Goal: Transaction & Acquisition: Obtain resource

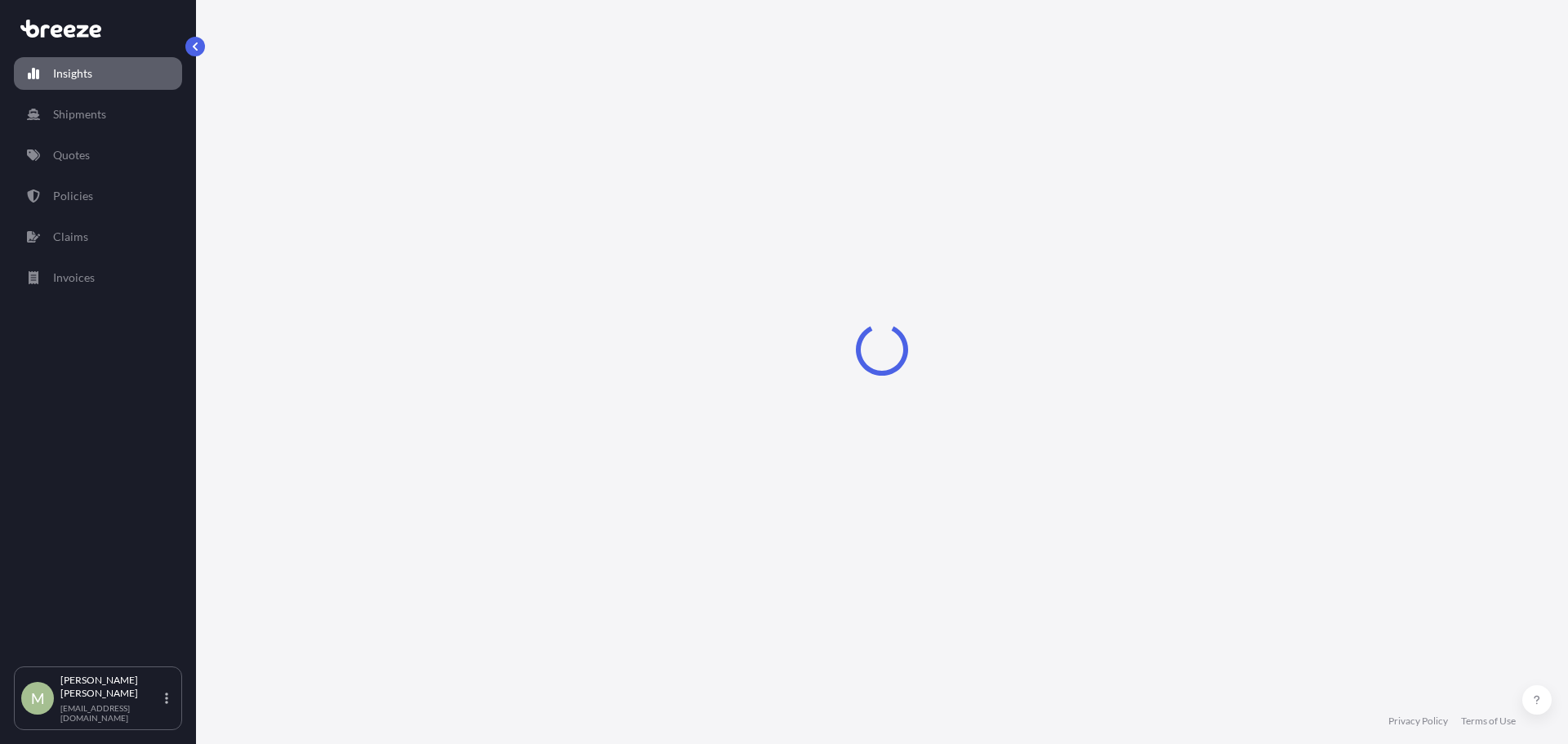
select select "2025"
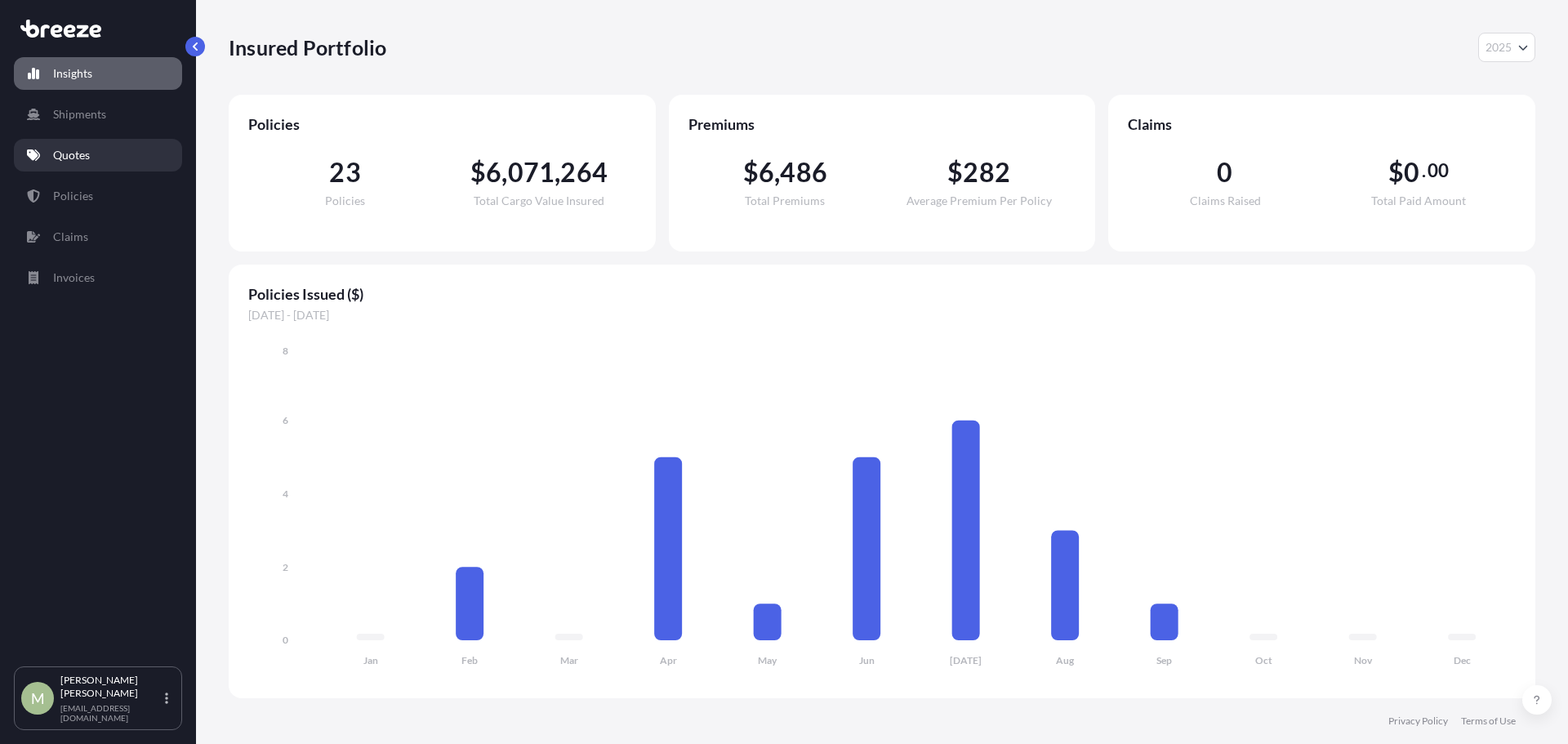
click at [85, 156] on p "Quotes" at bounding box center [71, 155] width 36 height 16
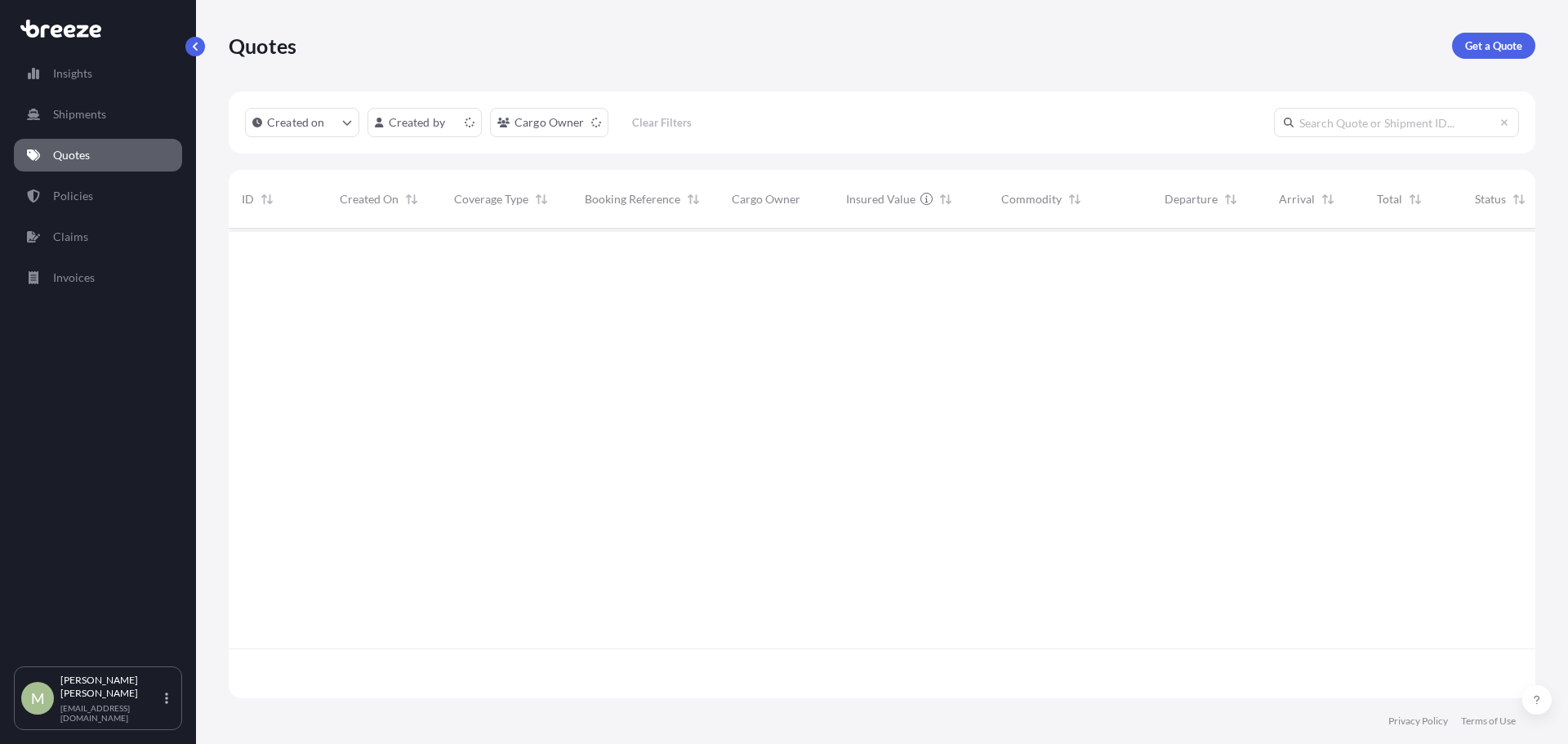
scroll to position [467, 1294]
click at [1477, 49] on p "Get a Quote" at bounding box center [1493, 45] width 57 height 16
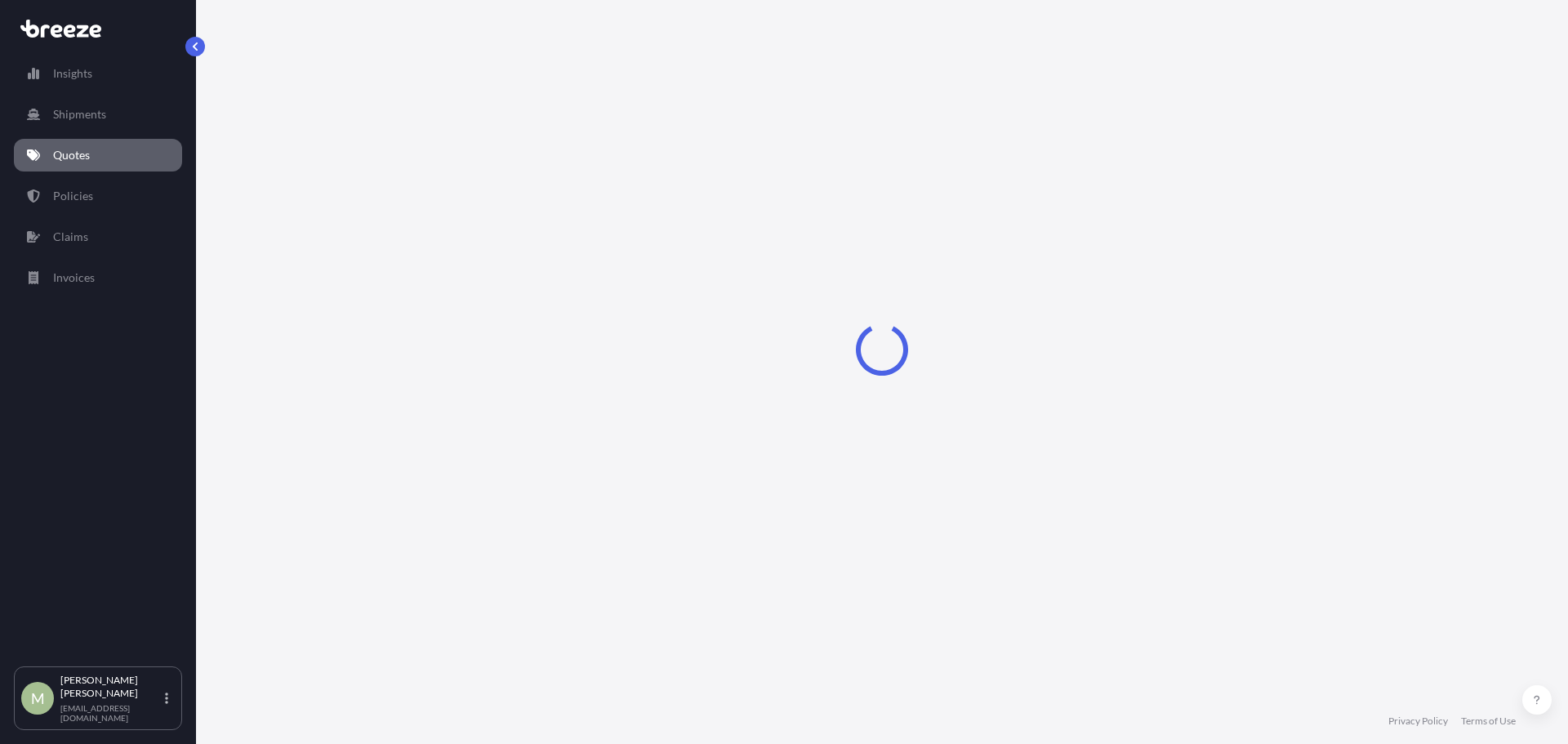
select select "Sea"
select select "1"
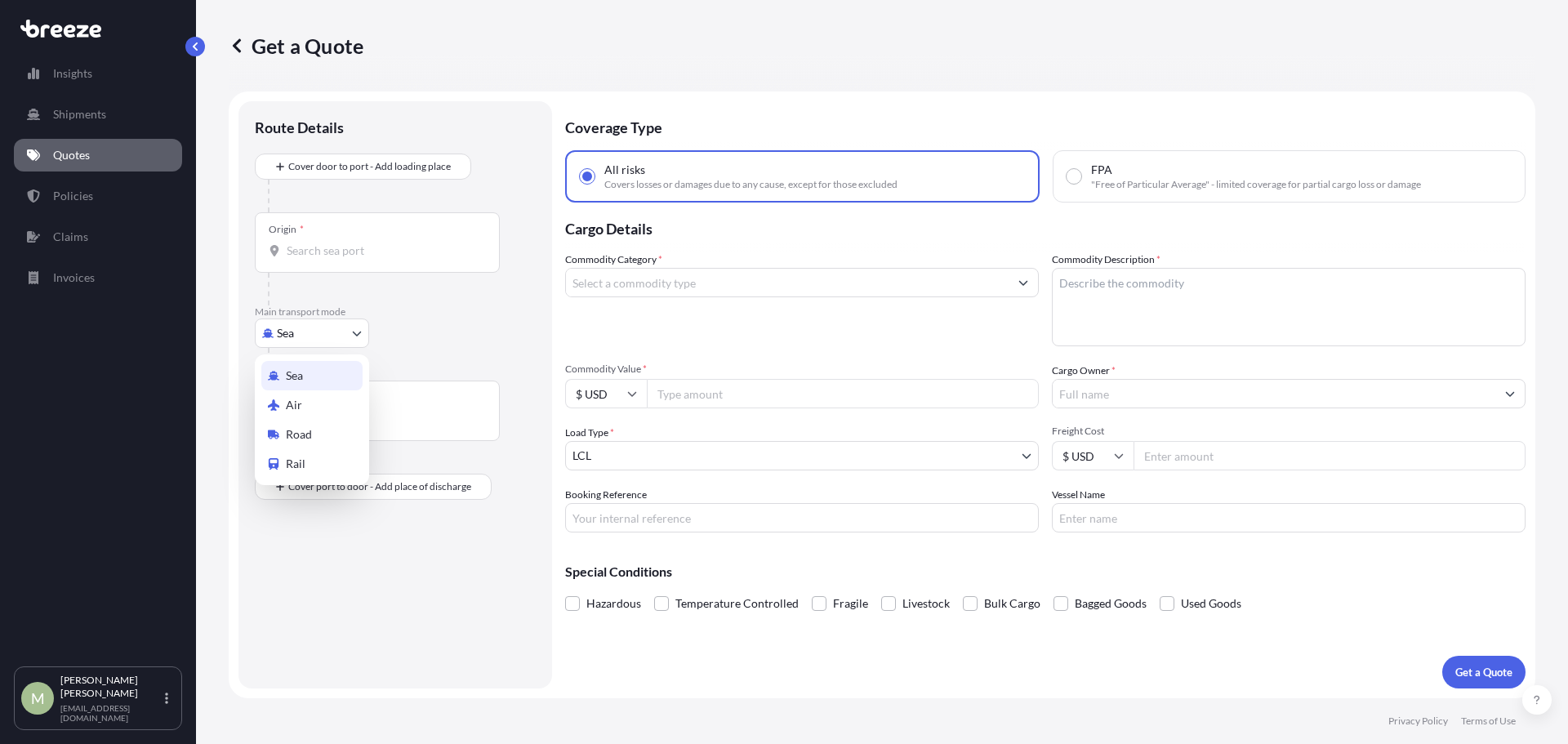
click at [348, 340] on body "Insights Shipments Quotes Policies Claims Invoices M [PERSON_NAME] [EMAIL_ADDRE…" at bounding box center [784, 372] width 1568 height 744
click at [323, 431] on div "Road" at bounding box center [312, 434] width 101 height 29
select select "Road"
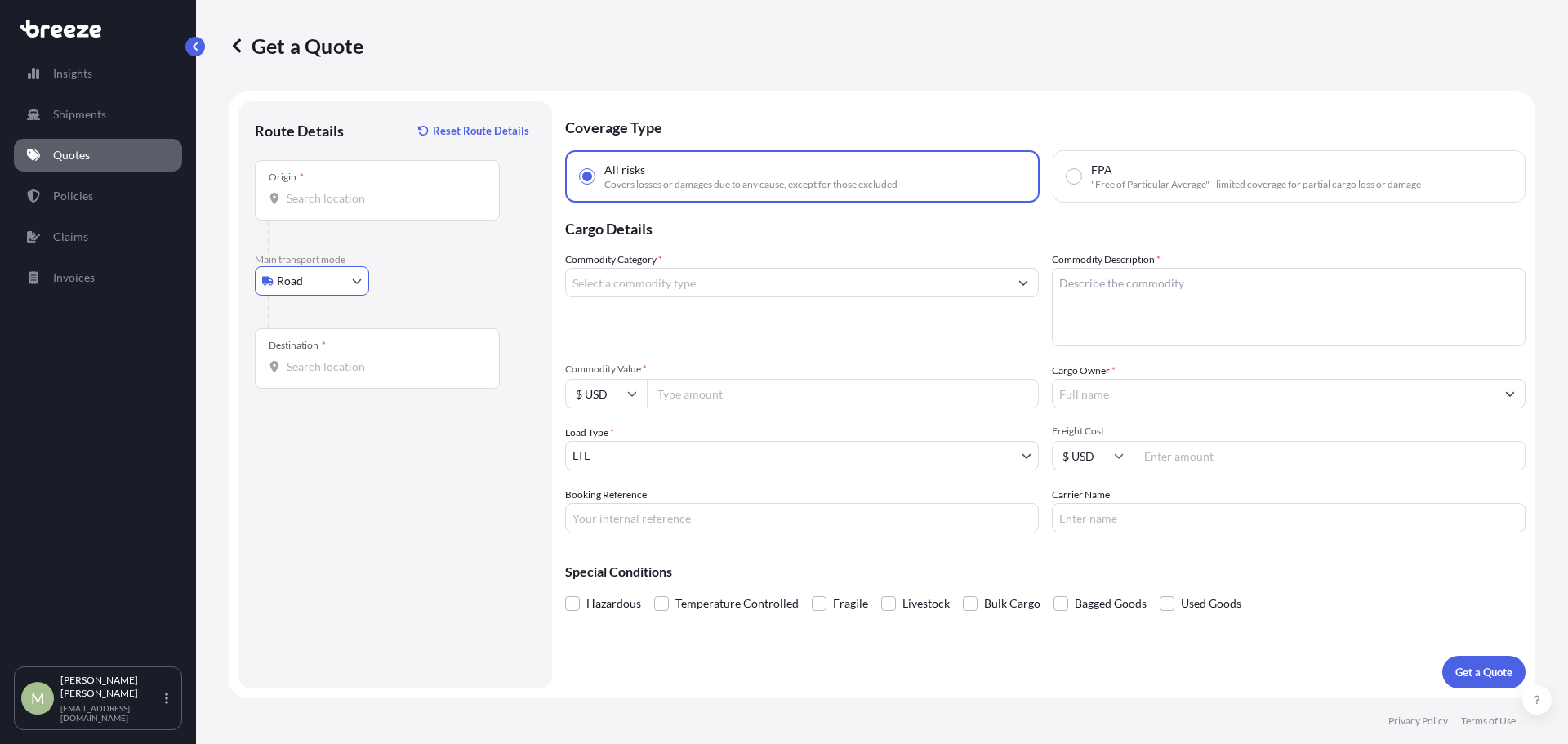
click at [374, 205] on input "Origin *" at bounding box center [382, 198] width 193 height 16
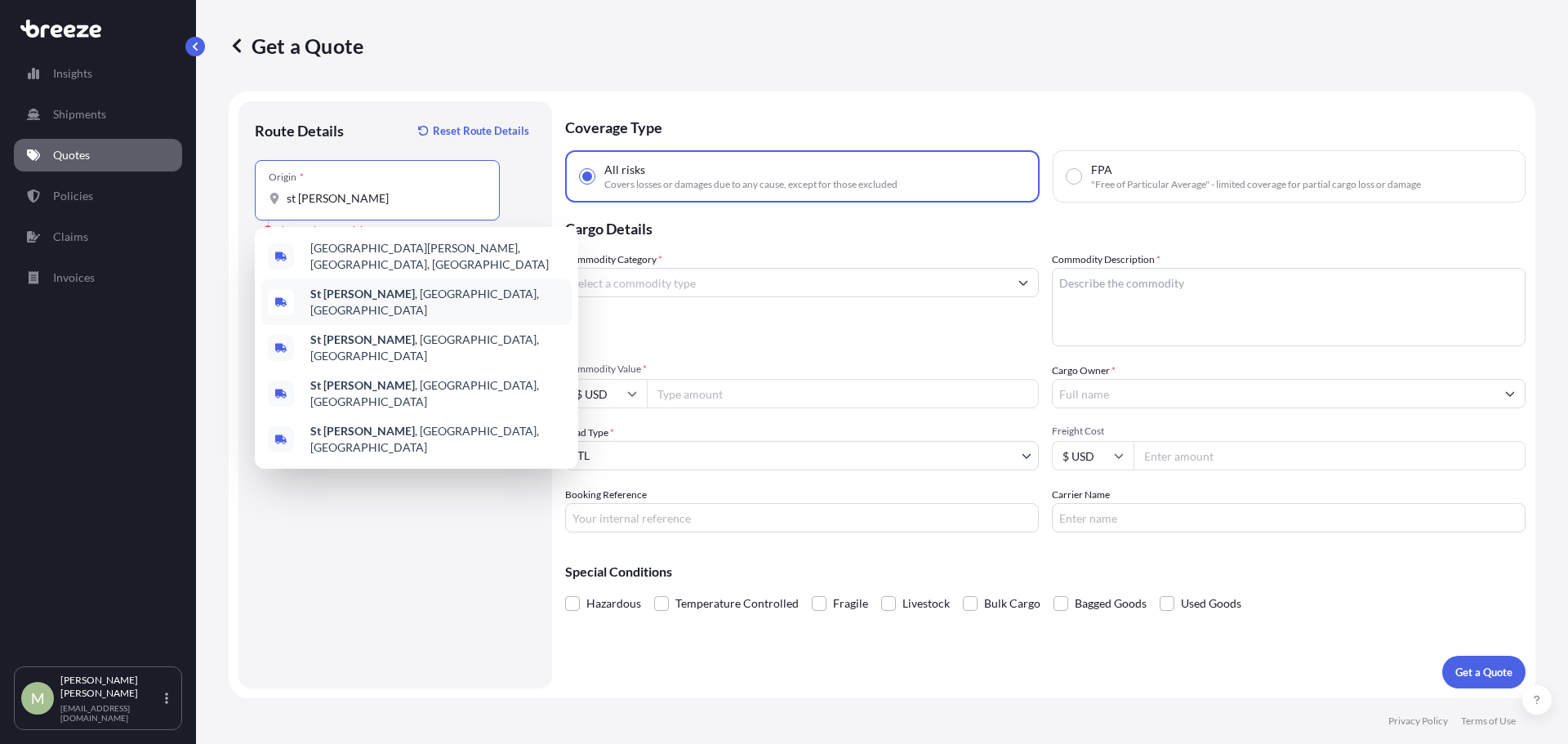
click at [392, 292] on span "[GEOGRAPHIC_DATA][PERSON_NAME] , [GEOGRAPHIC_DATA], [GEOGRAPHIC_DATA]" at bounding box center [437, 302] width 255 height 33
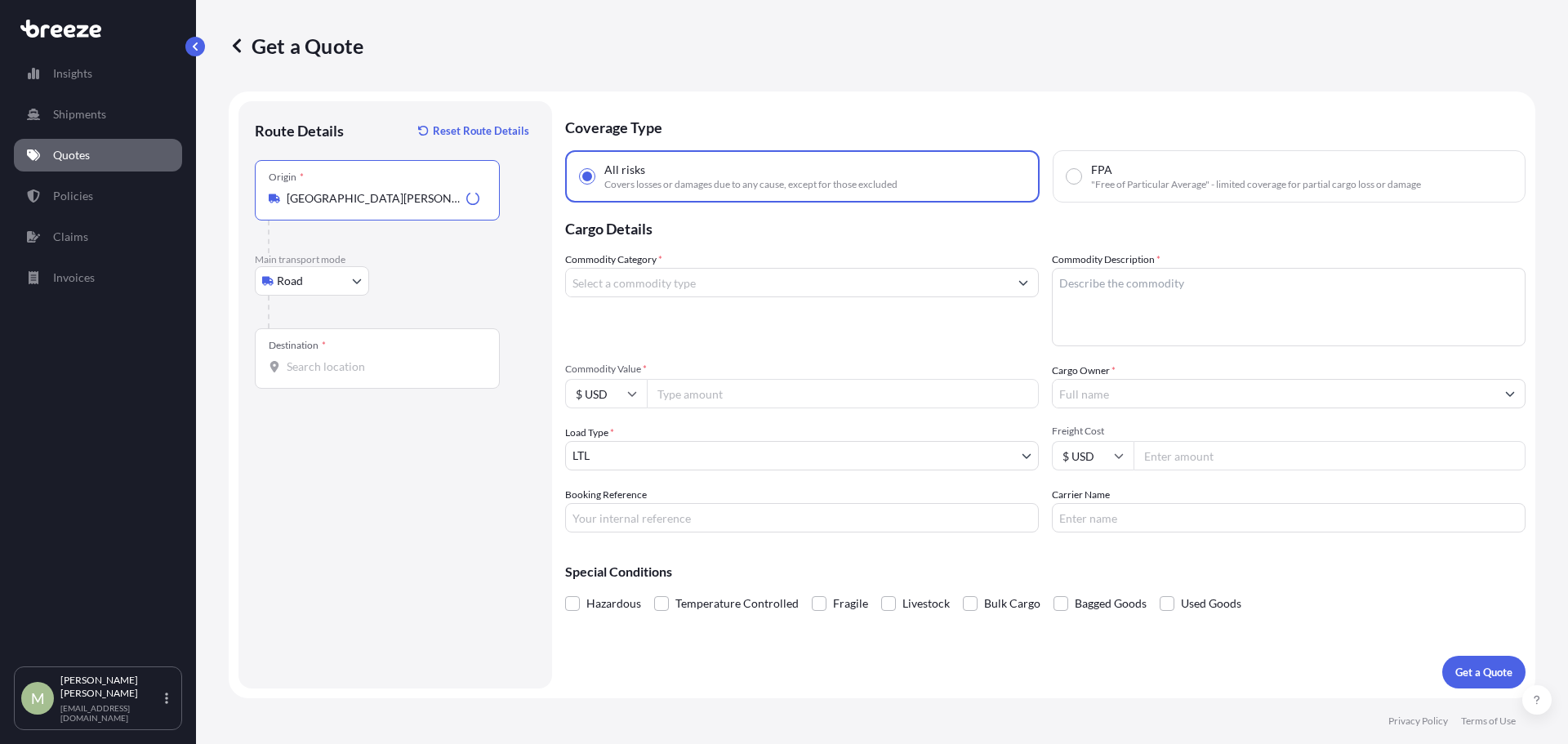
type input "[GEOGRAPHIC_DATA][PERSON_NAME], [GEOGRAPHIC_DATA], [GEOGRAPHIC_DATA]"
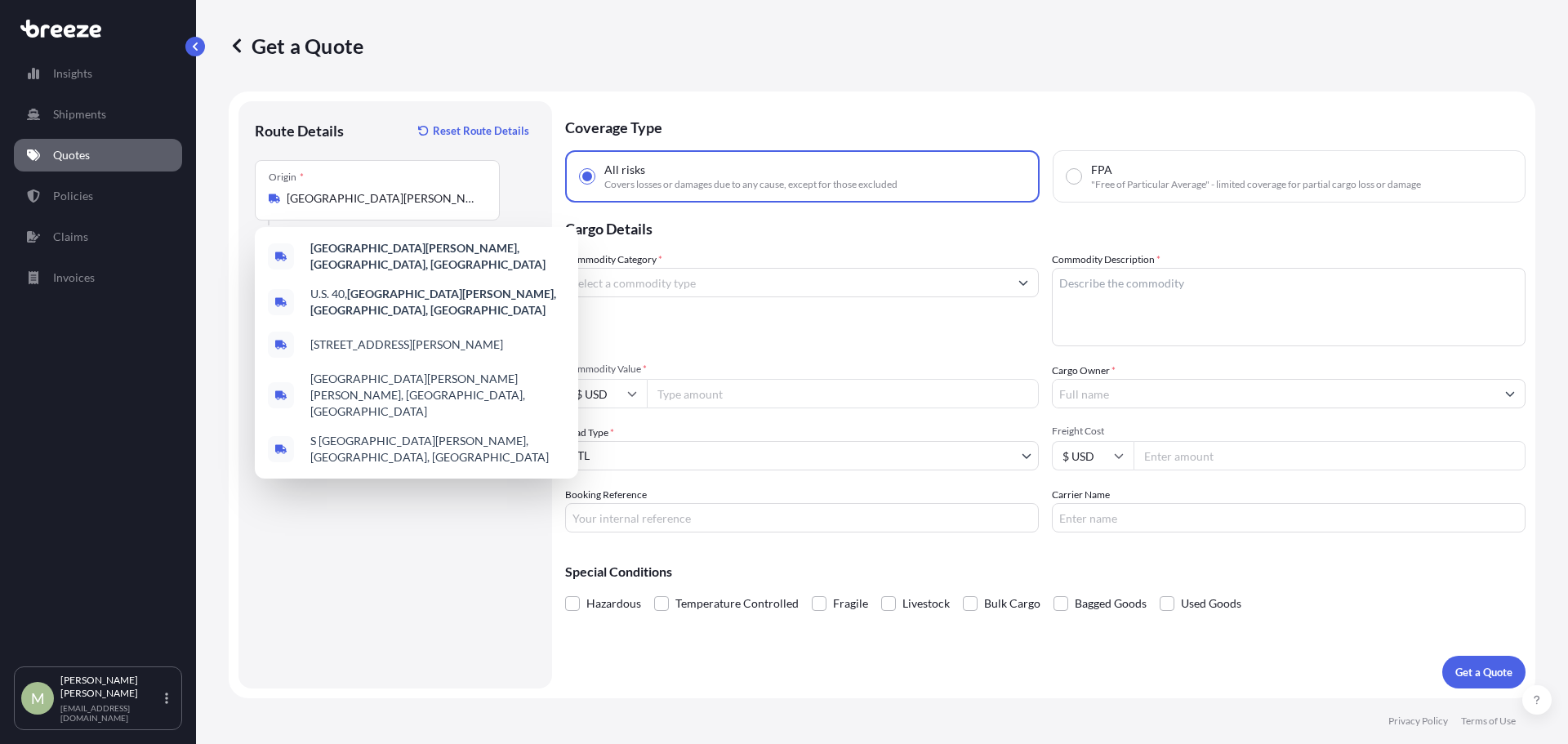
click at [233, 371] on form "Route Details Reset Route Details Place of loading Road Road Rail Origin * [GEO…" at bounding box center [882, 395] width 1307 height 607
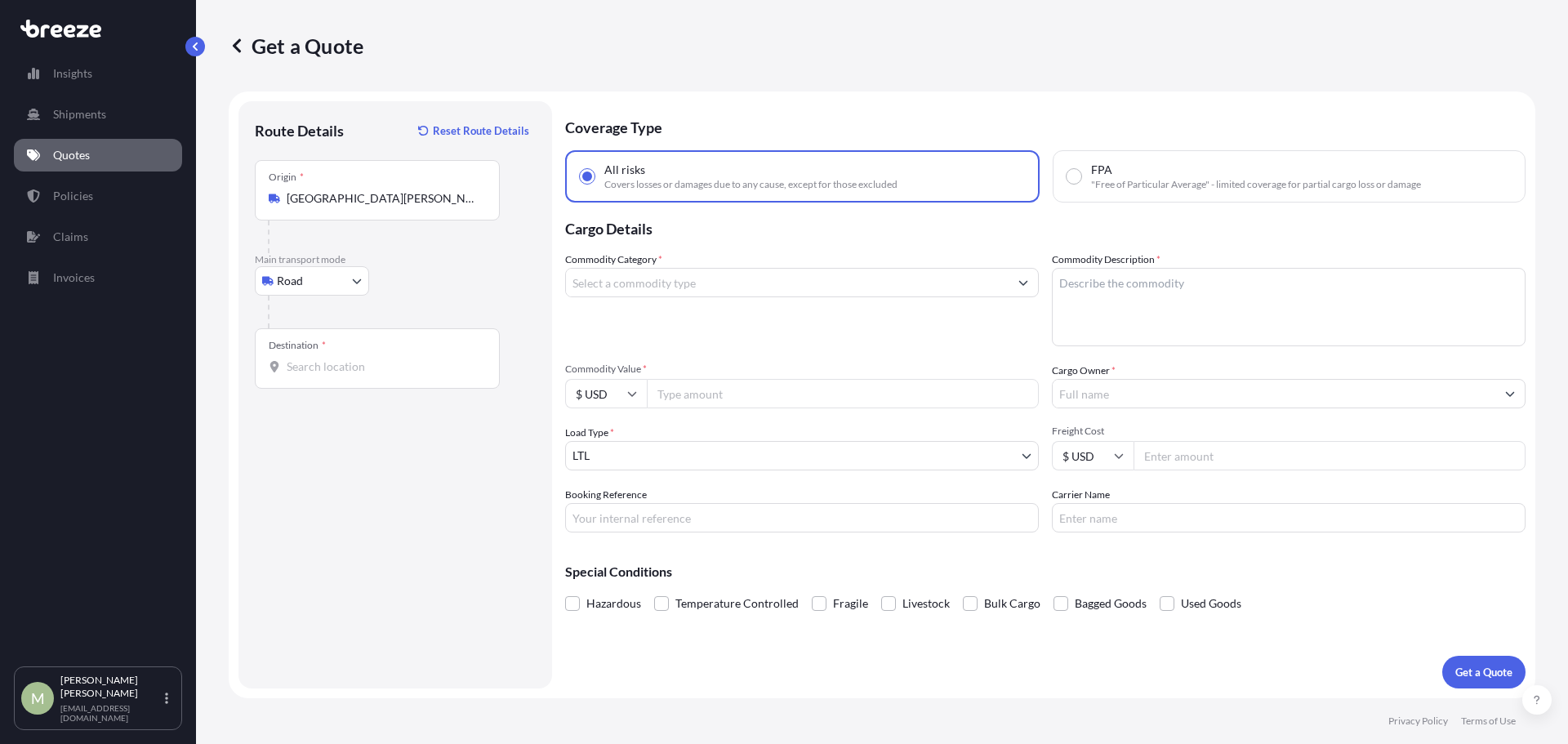
click at [348, 355] on div "Destination *" at bounding box center [378, 358] width 245 height 60
click at [348, 358] on input "Destination *" at bounding box center [382, 366] width 193 height 16
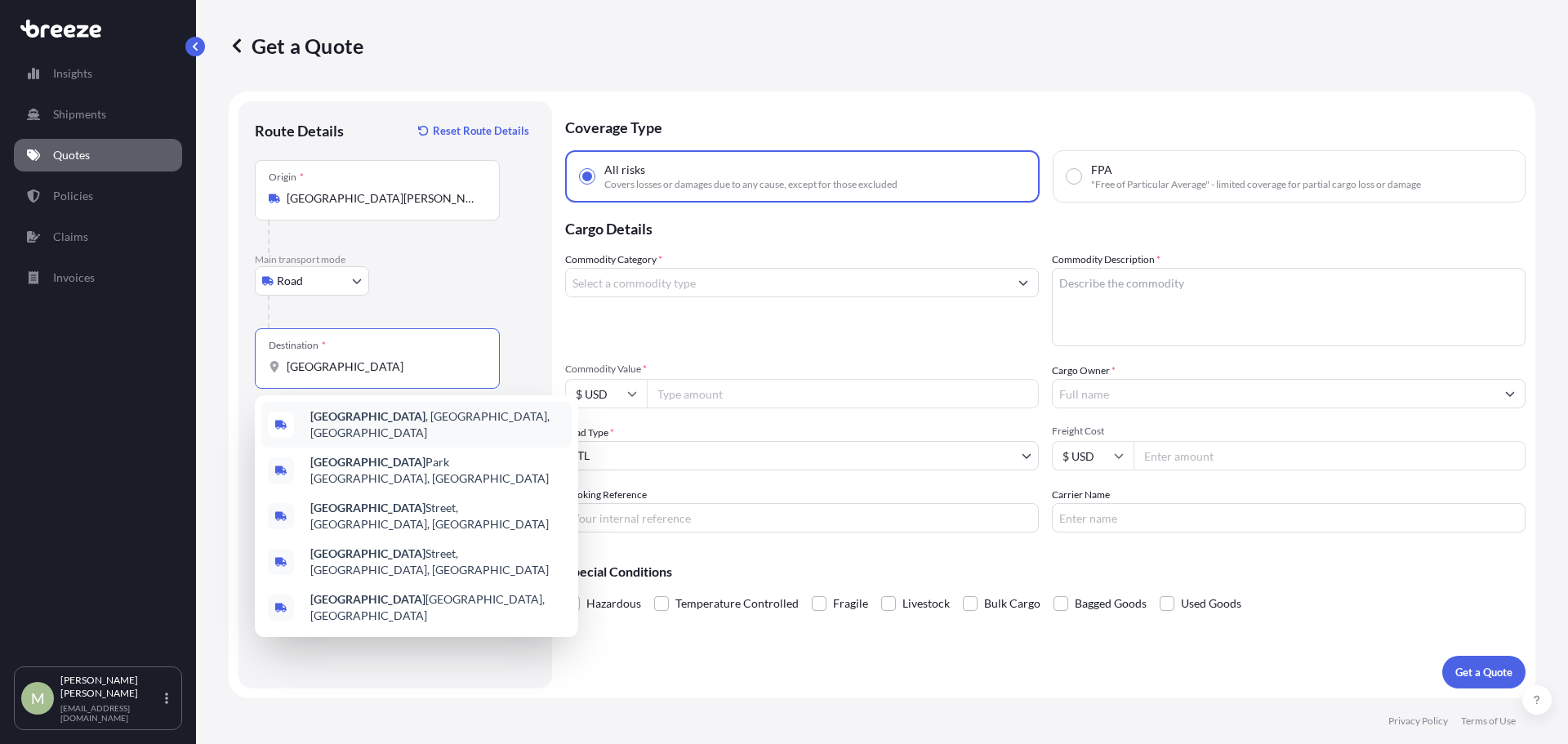
click at [361, 417] on span "[GEOGRAPHIC_DATA] , [GEOGRAPHIC_DATA], [GEOGRAPHIC_DATA]" at bounding box center [437, 424] width 255 height 33
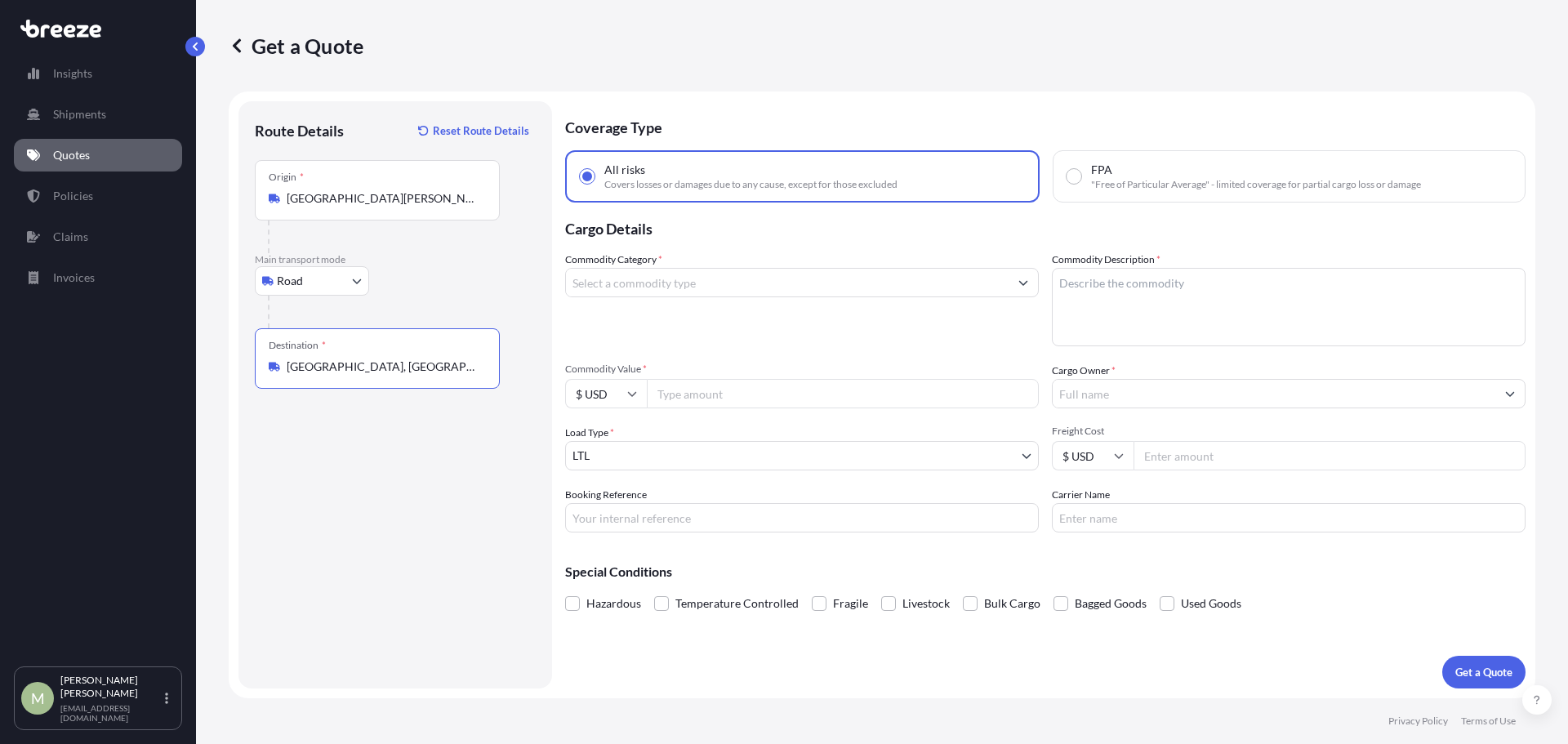
type input "[GEOGRAPHIC_DATA], [GEOGRAPHIC_DATA], [GEOGRAPHIC_DATA]"
click at [392, 564] on div "Route Details Reset Route Details Place of loading Road Road Rail Origin * [GEO…" at bounding box center [396, 395] width 281 height 555
click at [714, 396] on input "Commodity Value *" at bounding box center [843, 393] width 392 height 29
type input "115585.68"
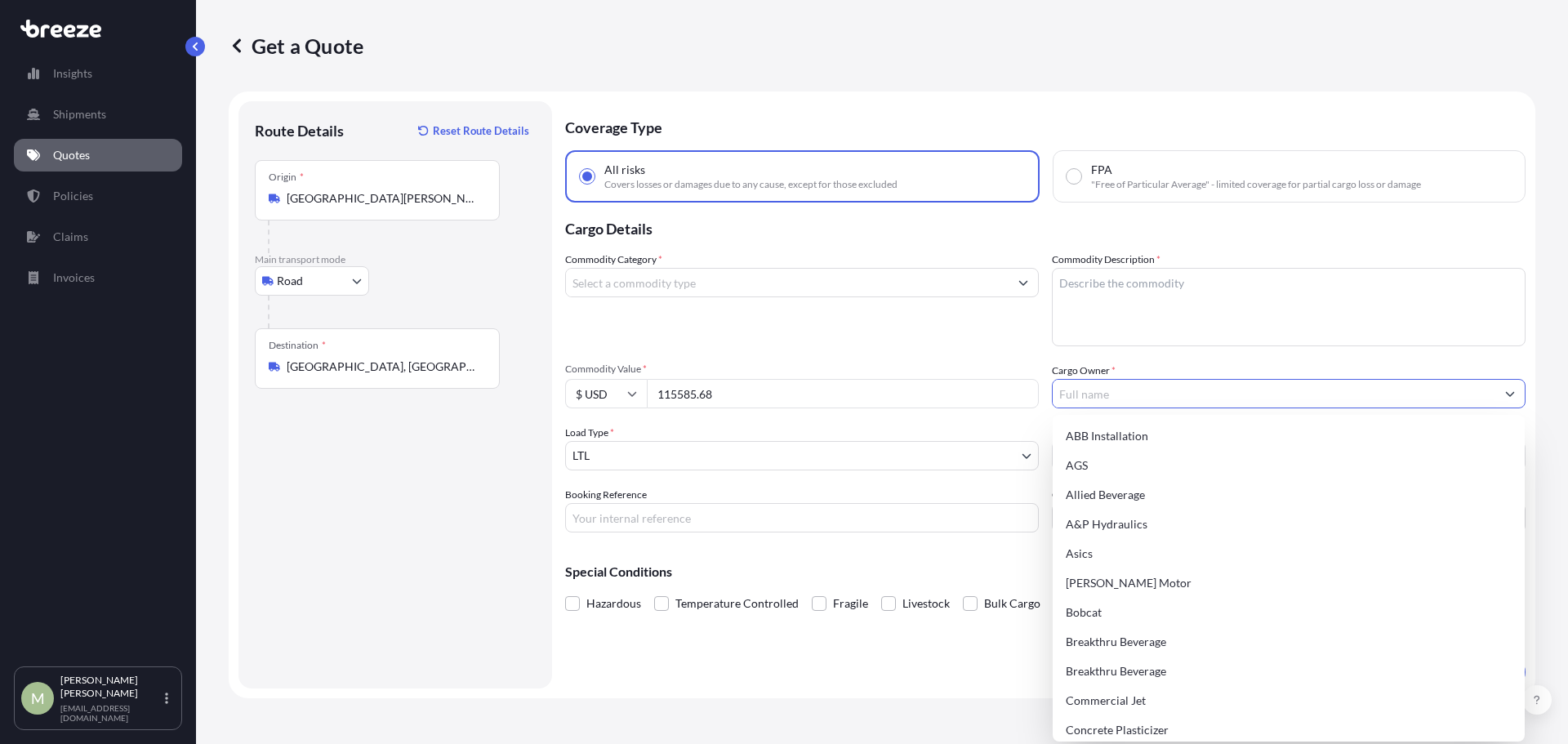
click at [1196, 397] on input "Cargo Owner *" at bounding box center [1274, 393] width 443 height 29
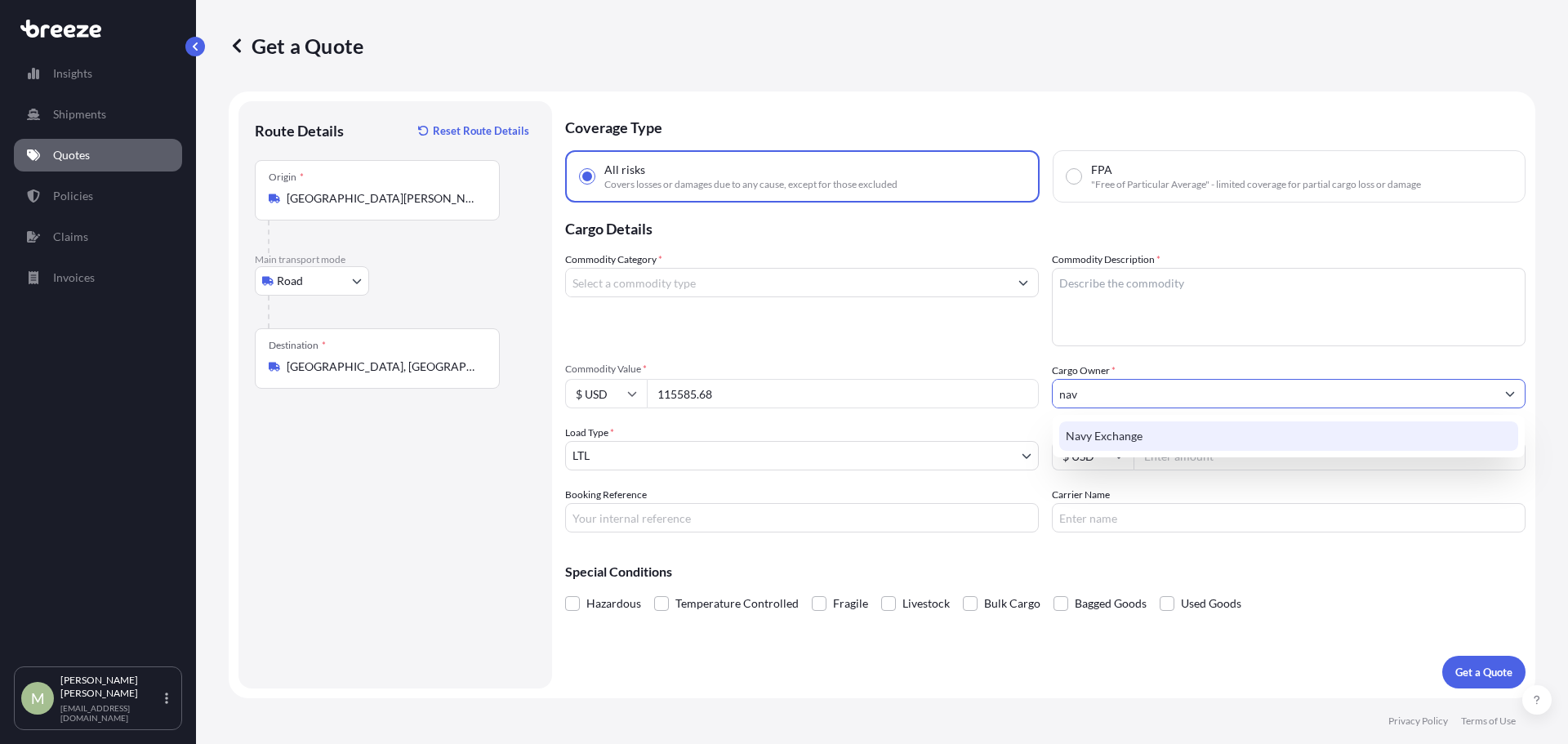
click at [1126, 436] on span "Navy Exchange" at bounding box center [1104, 436] width 76 height 16
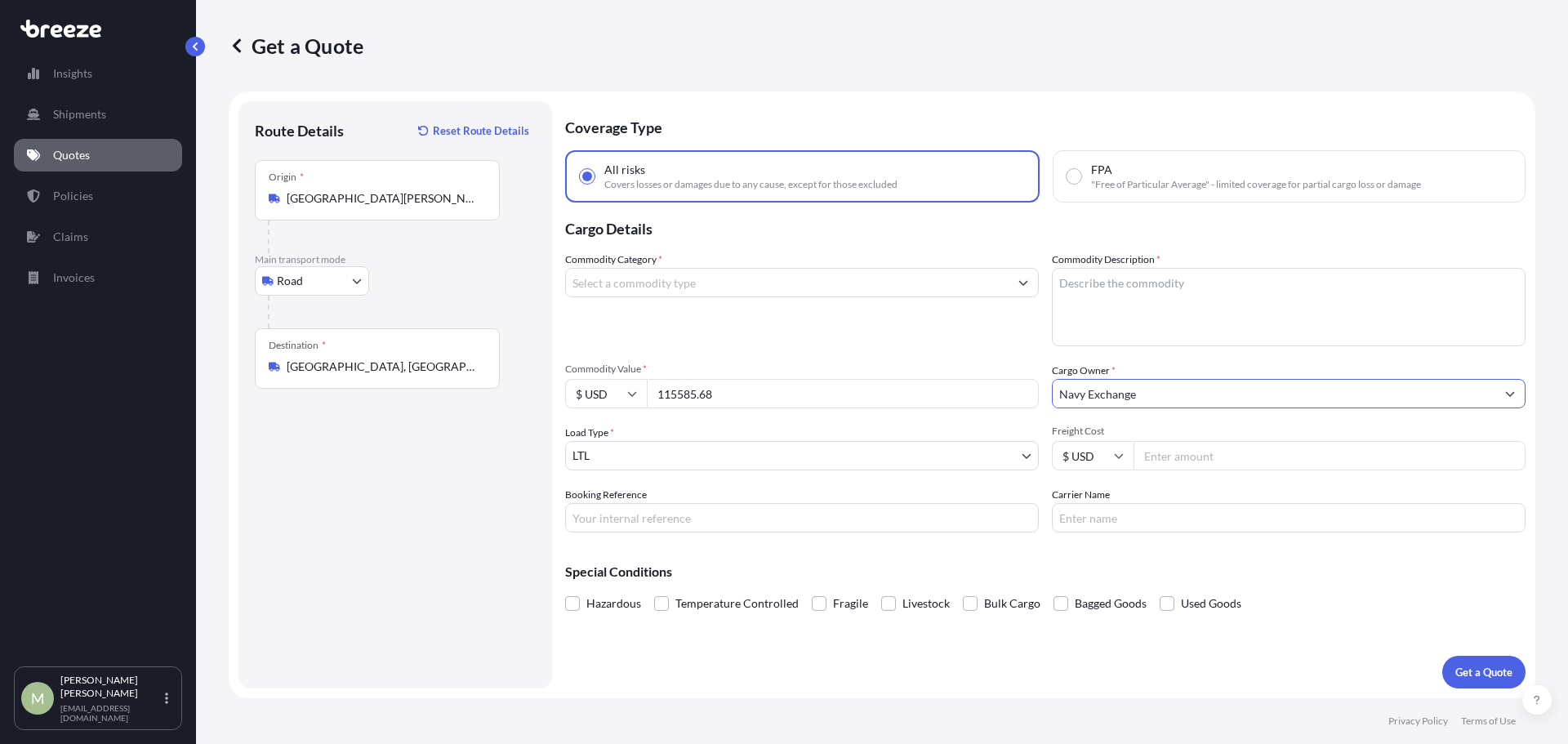
type input "Navy Exchange"
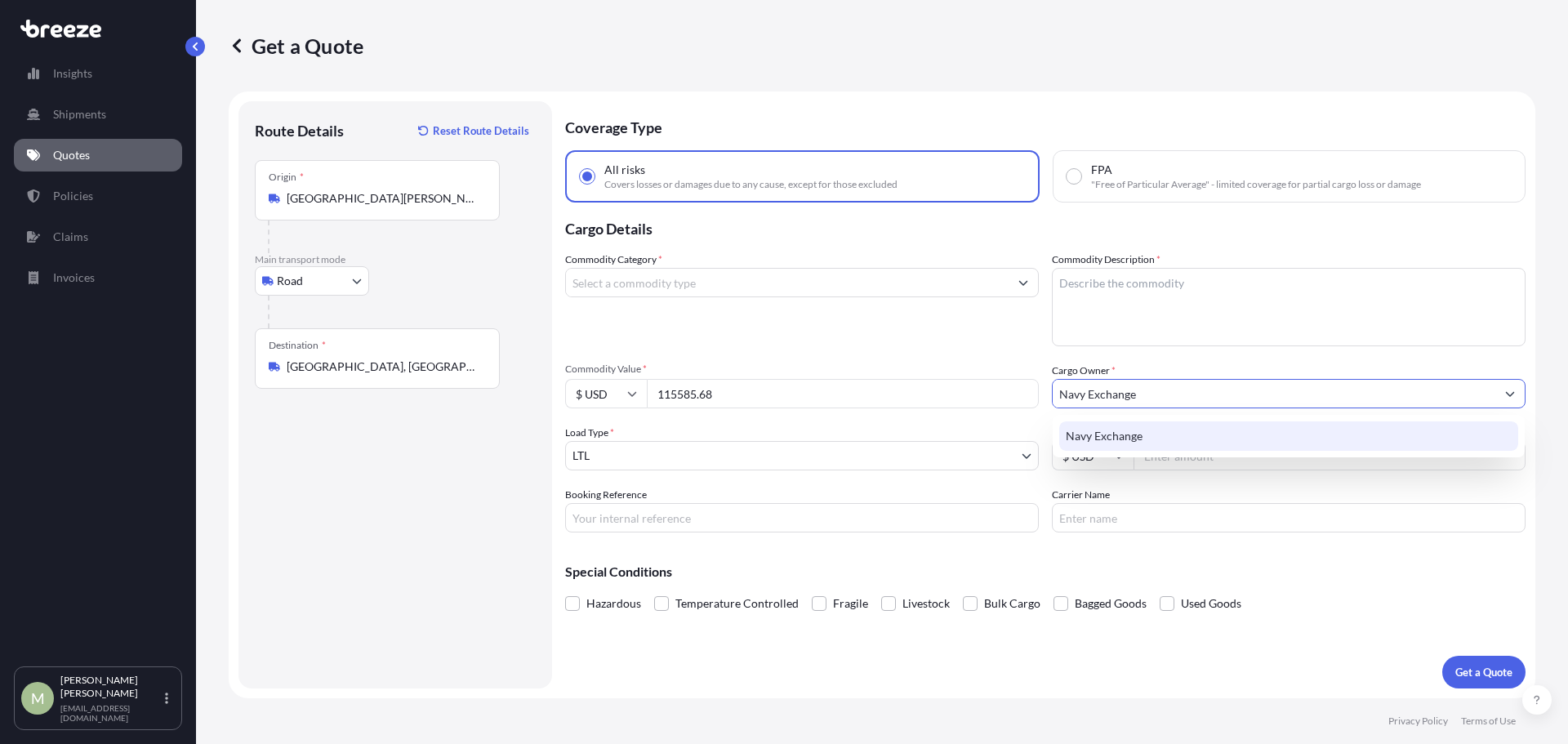
drag, startPoint x: 1221, startPoint y: 512, endPoint x: 1216, endPoint y: 493, distance: 19.6
click at [1221, 512] on input "Carrier Name" at bounding box center [1288, 517] width 474 height 29
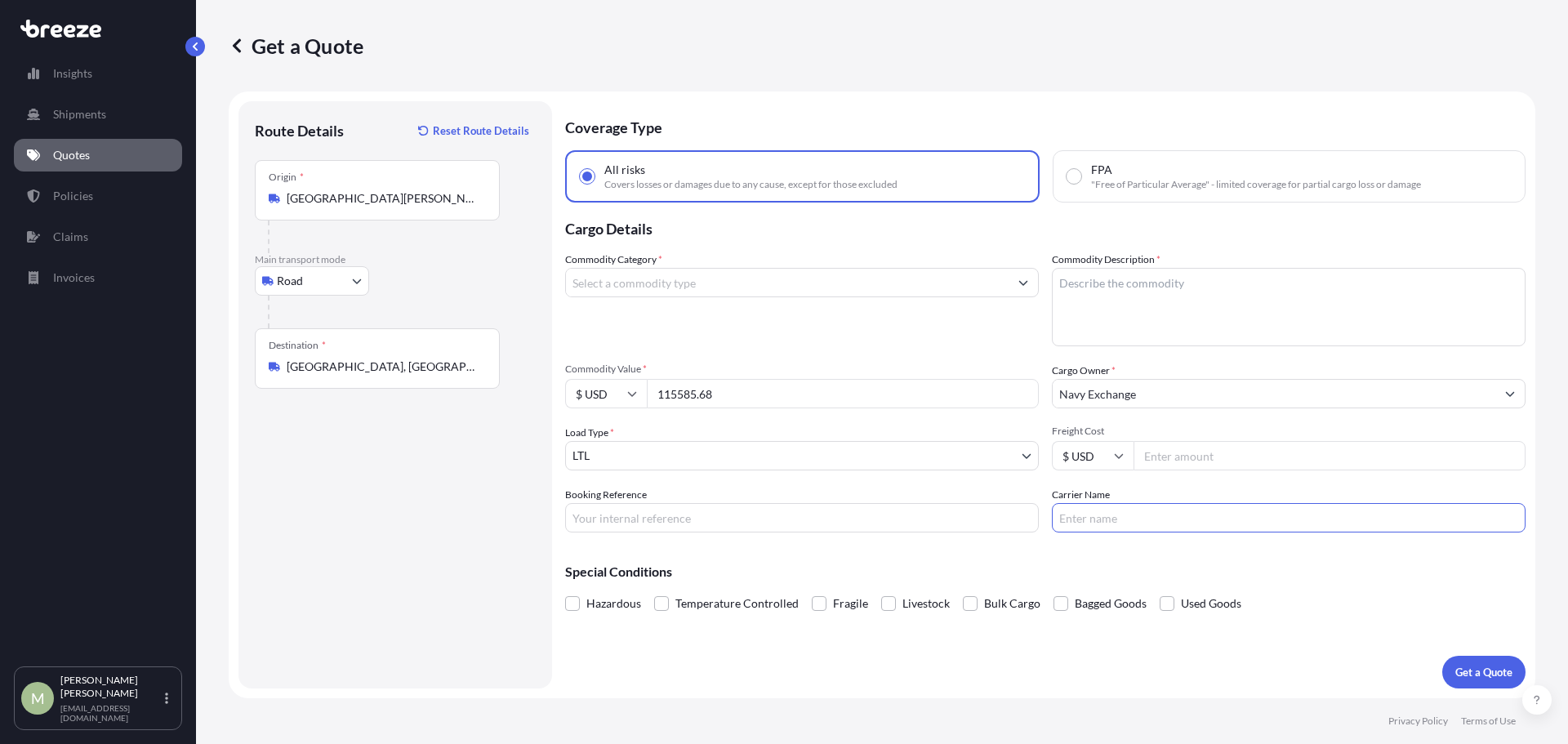
click at [1212, 455] on input "Freight Cost" at bounding box center [1329, 455] width 392 height 29
type input "6000"
click at [793, 564] on div "Special Conditions Hazardous Temperature Controlled Fragile Livestock Bulk Carg…" at bounding box center [1045, 580] width 960 height 70
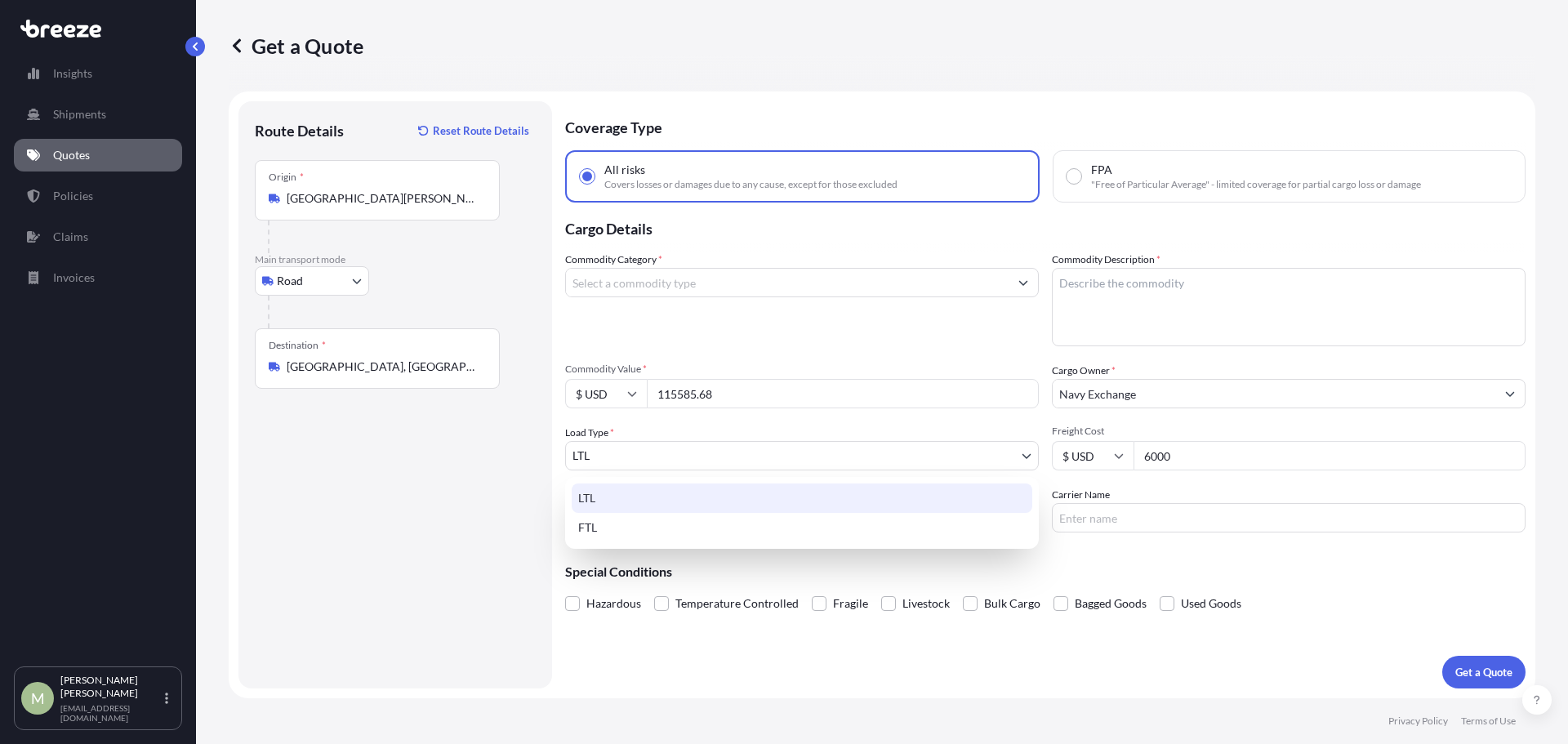
click at [710, 459] on body "1 option available. Insights Shipments Quotes Policies Claims Invoices M [PERSO…" at bounding box center [784, 372] width 1568 height 744
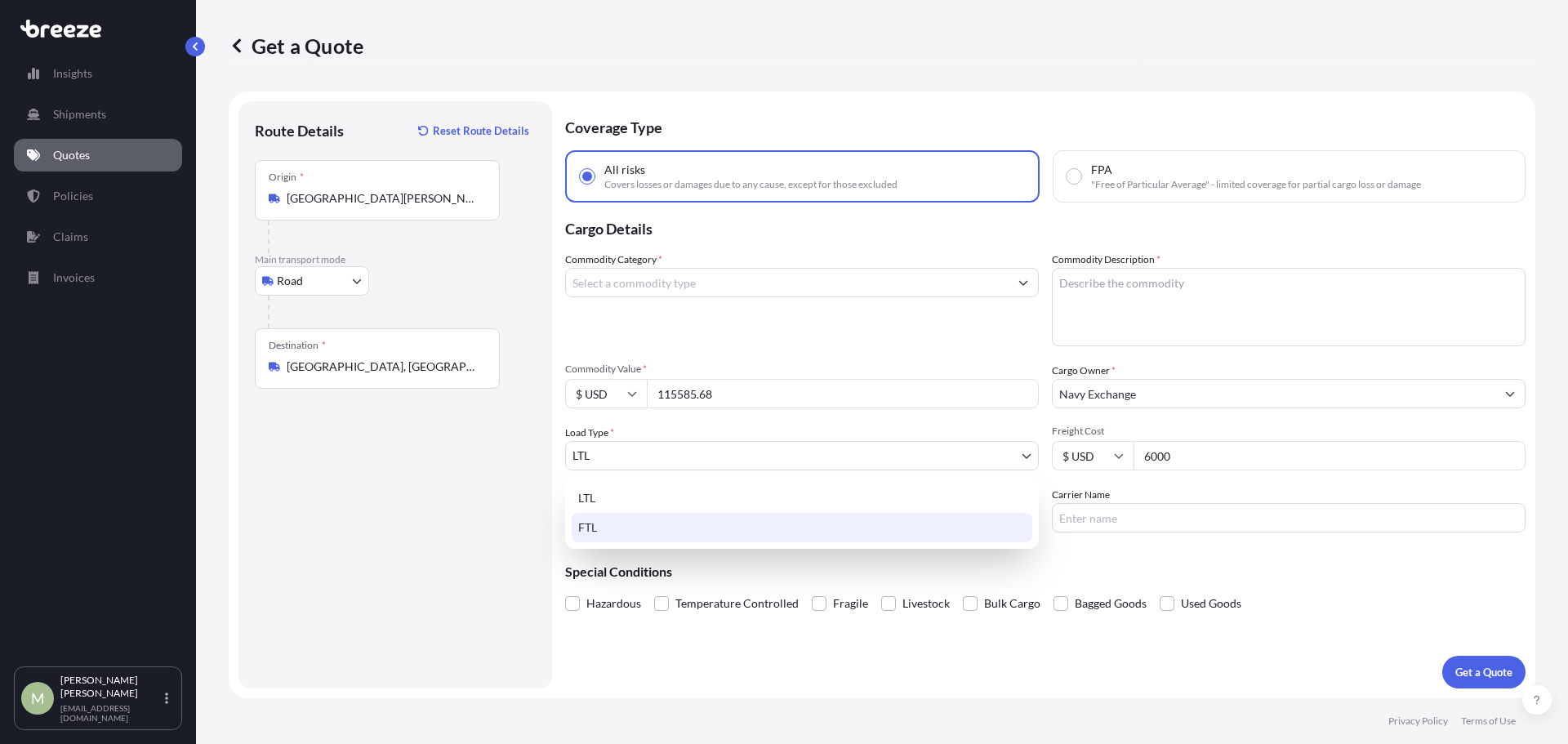
click at [597, 528] on div "FTL" at bounding box center [802, 527] width 460 height 29
select select "2"
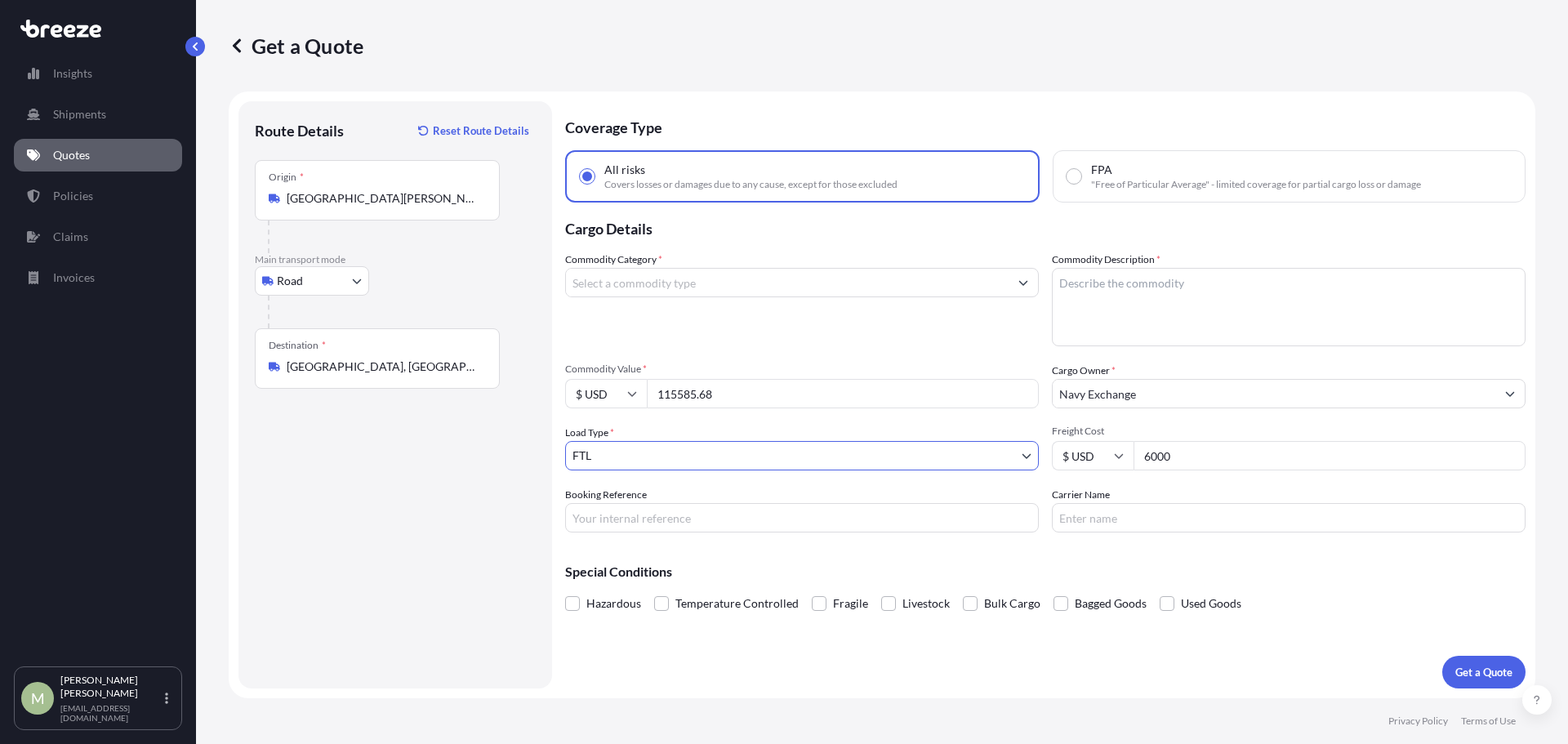
click at [819, 552] on div "Special Conditions Hazardous Temperature Controlled Fragile Livestock Bulk Carg…" at bounding box center [1045, 580] width 960 height 70
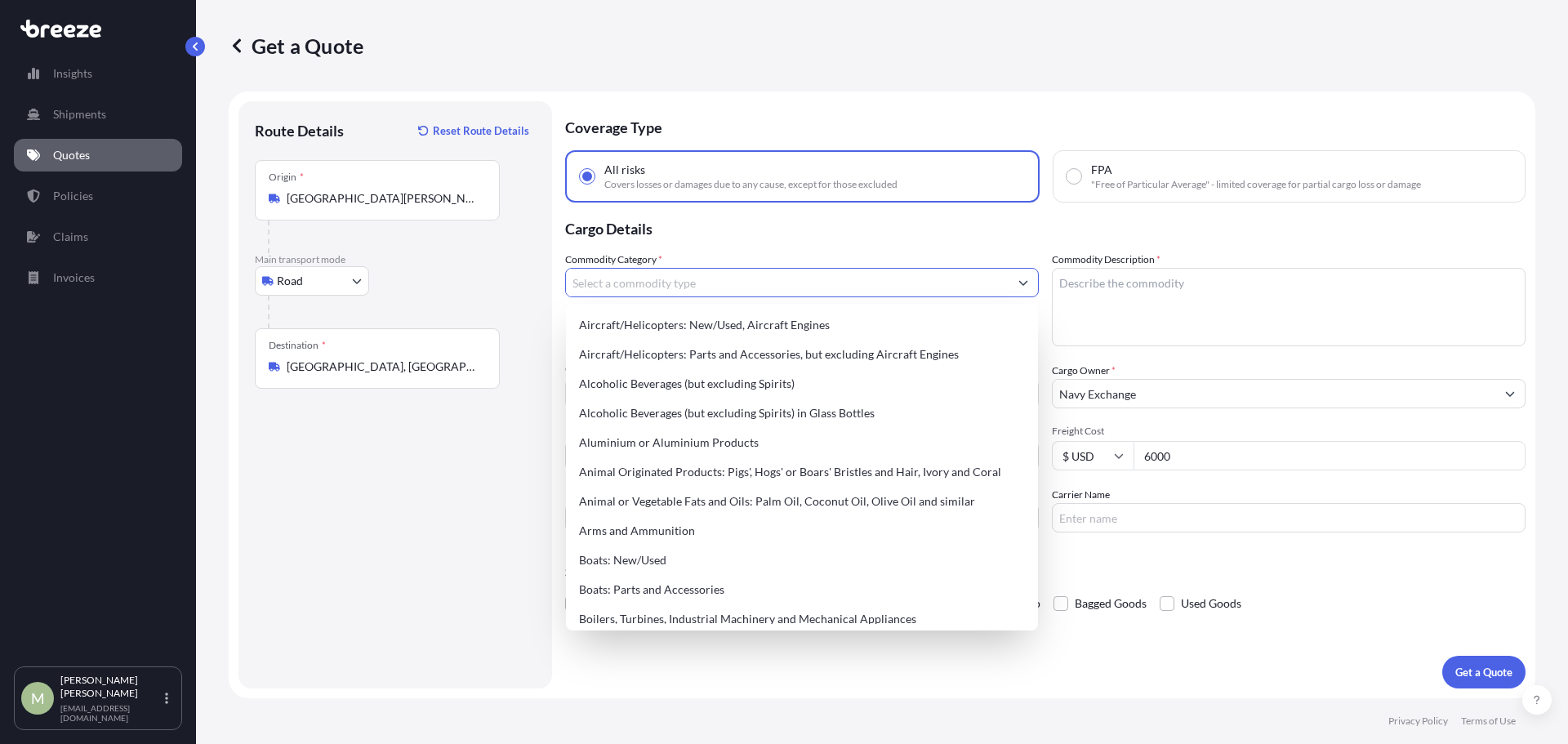
click at [660, 284] on input "Commodity Category *" at bounding box center [788, 282] width 443 height 29
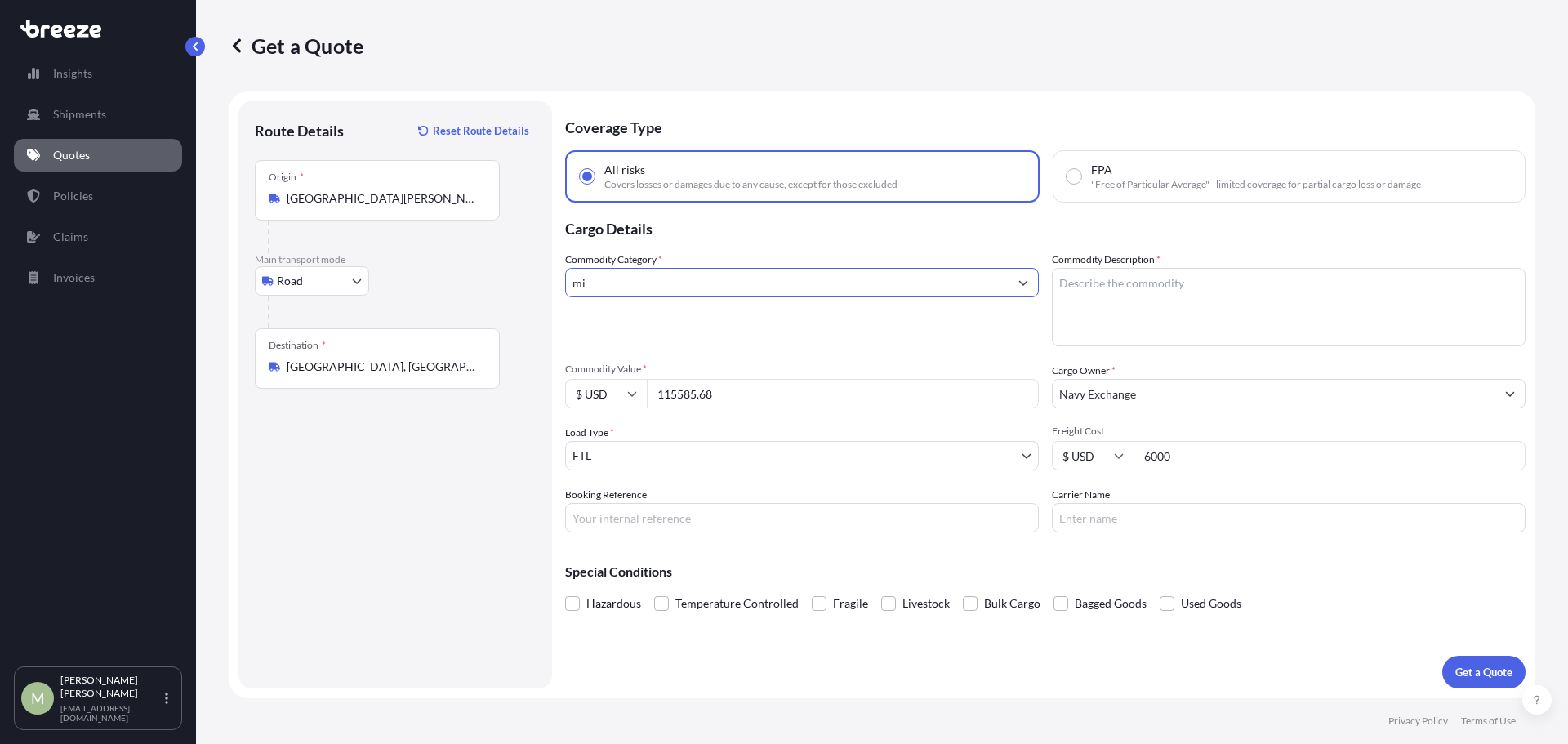
type input "m"
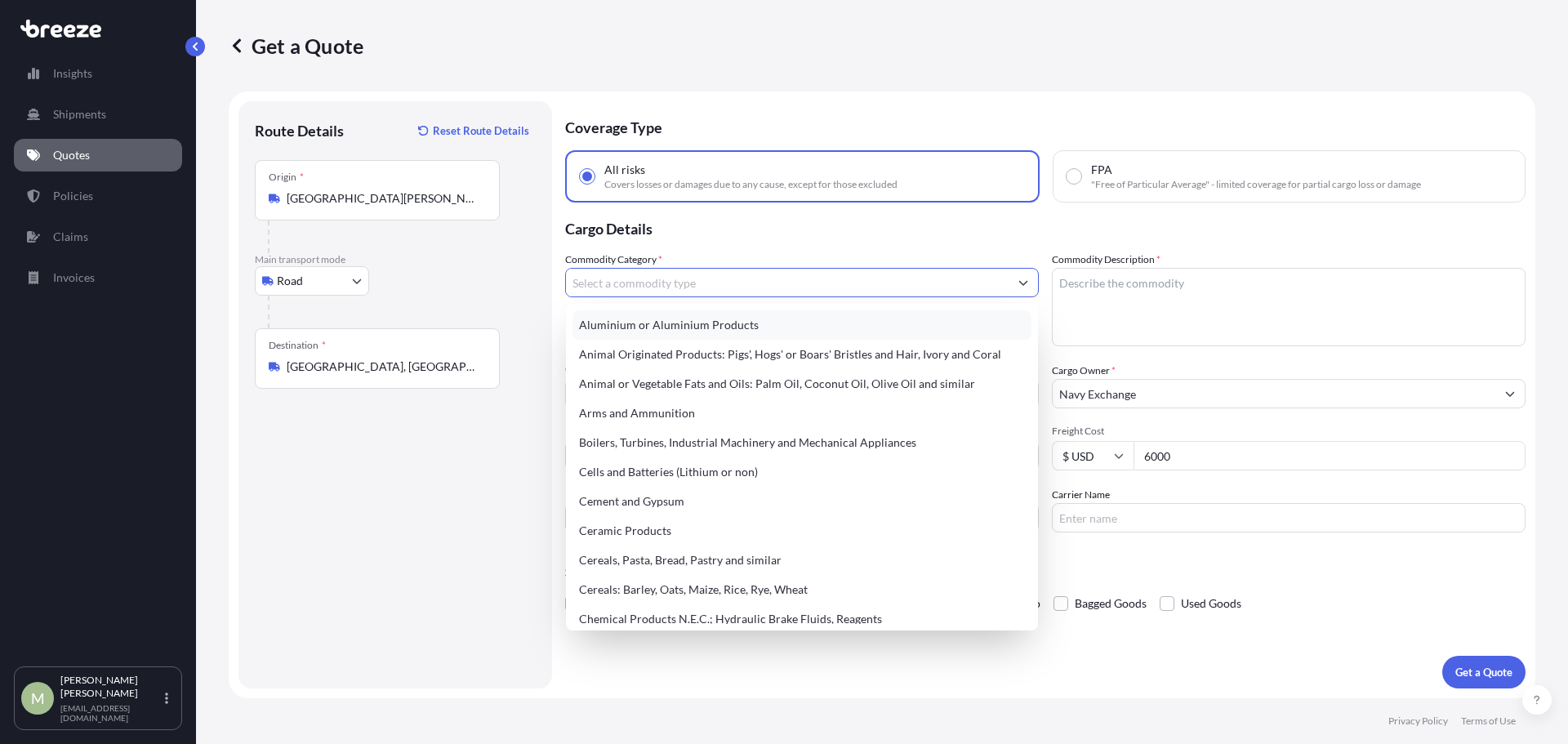
type input "f"
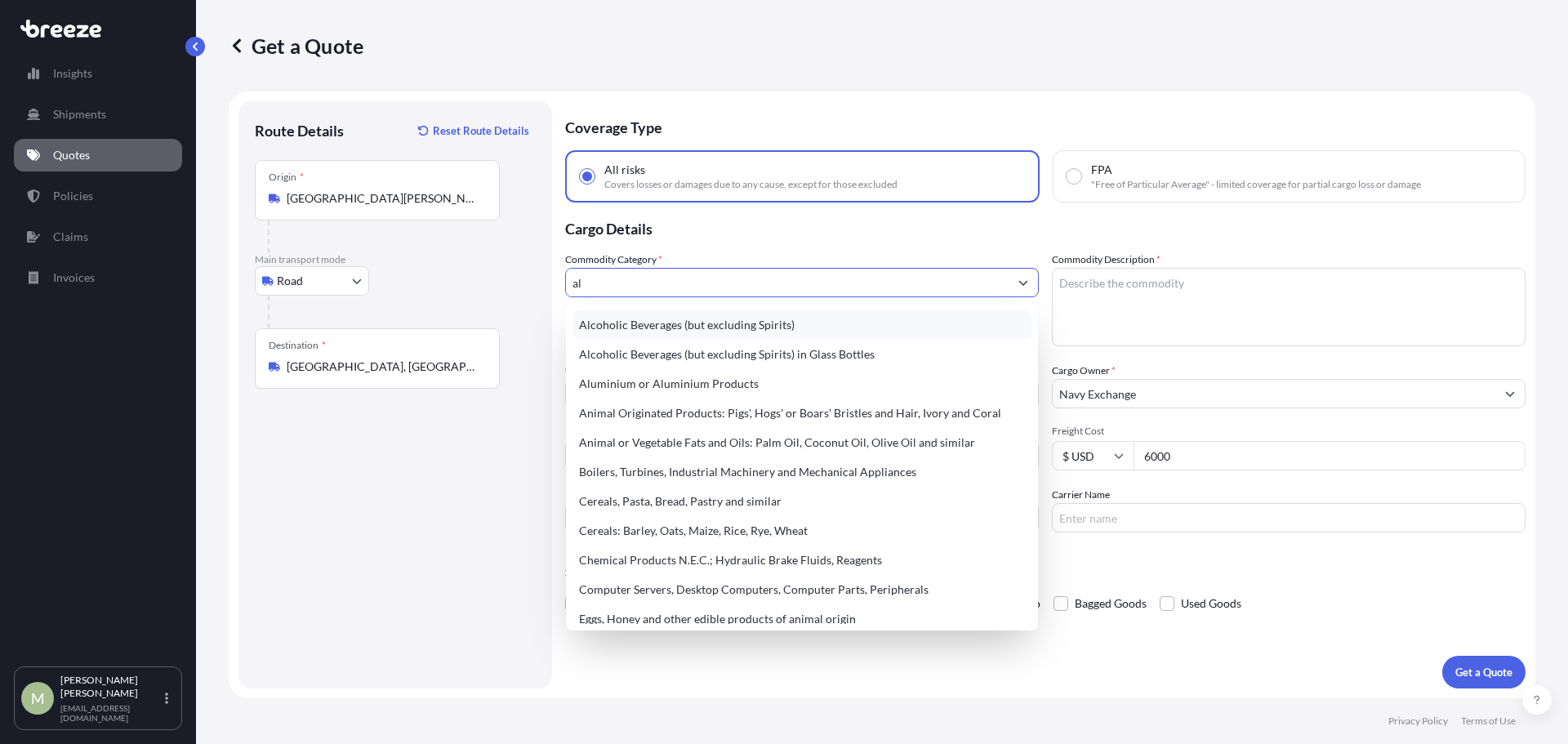
type input "a"
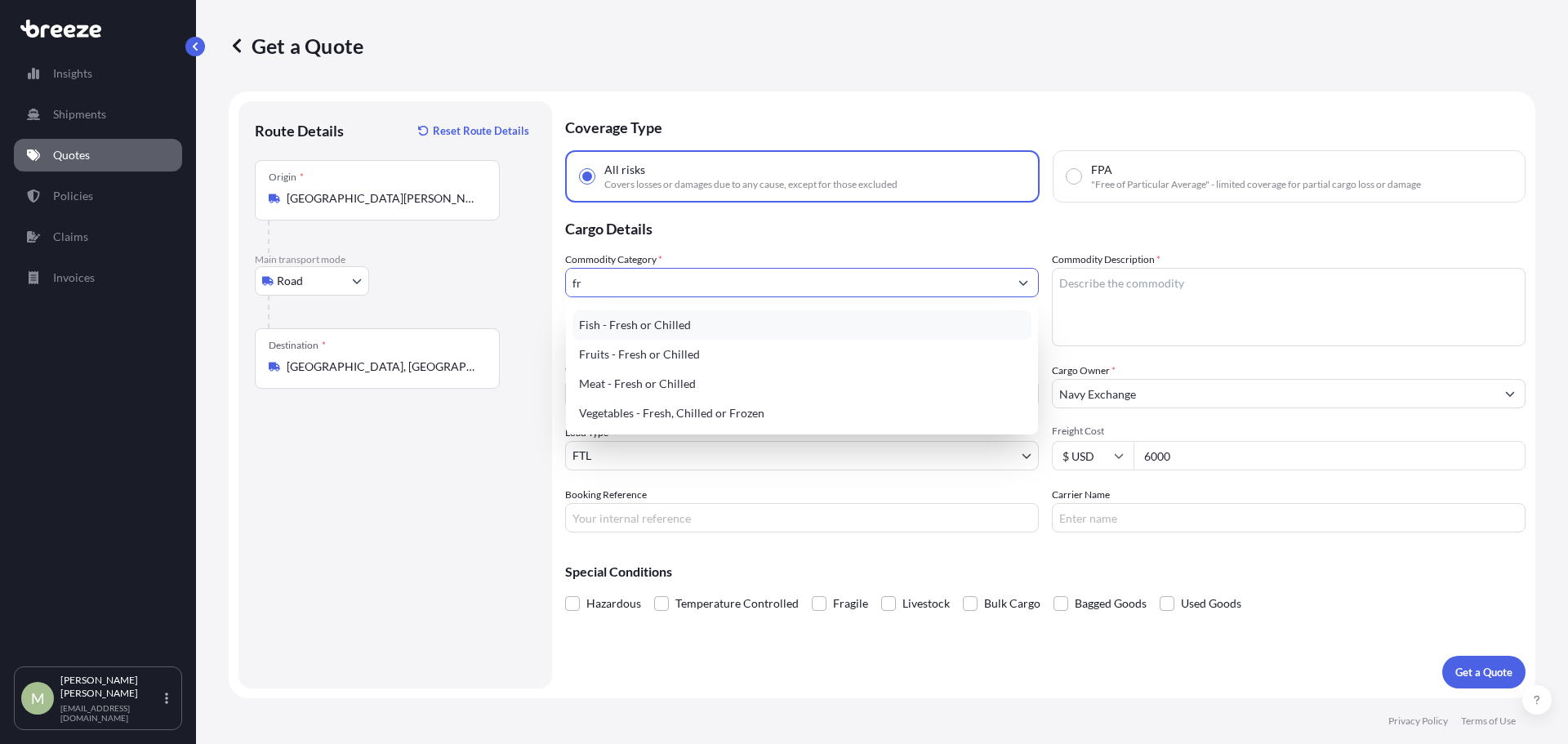
type input "f"
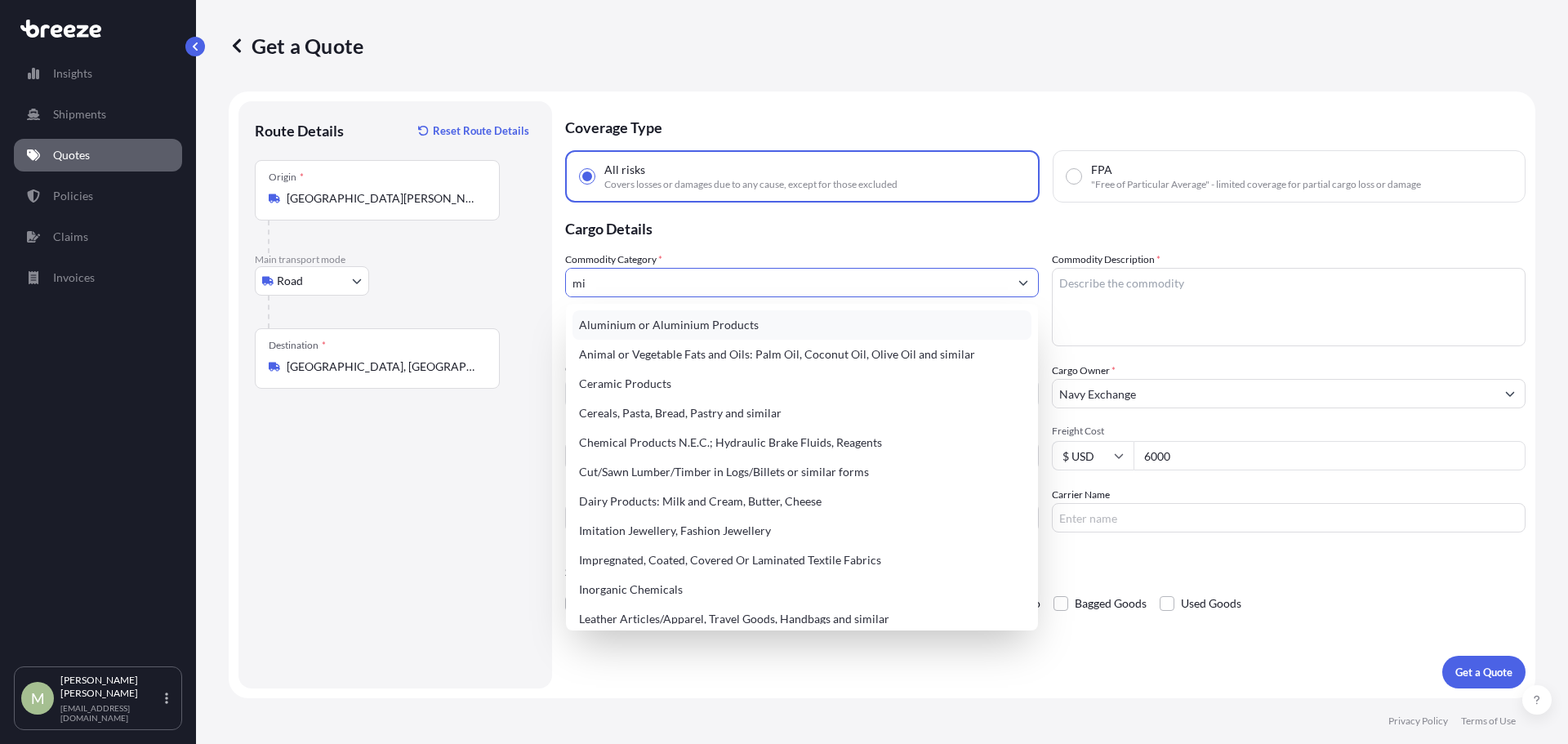
type input "m"
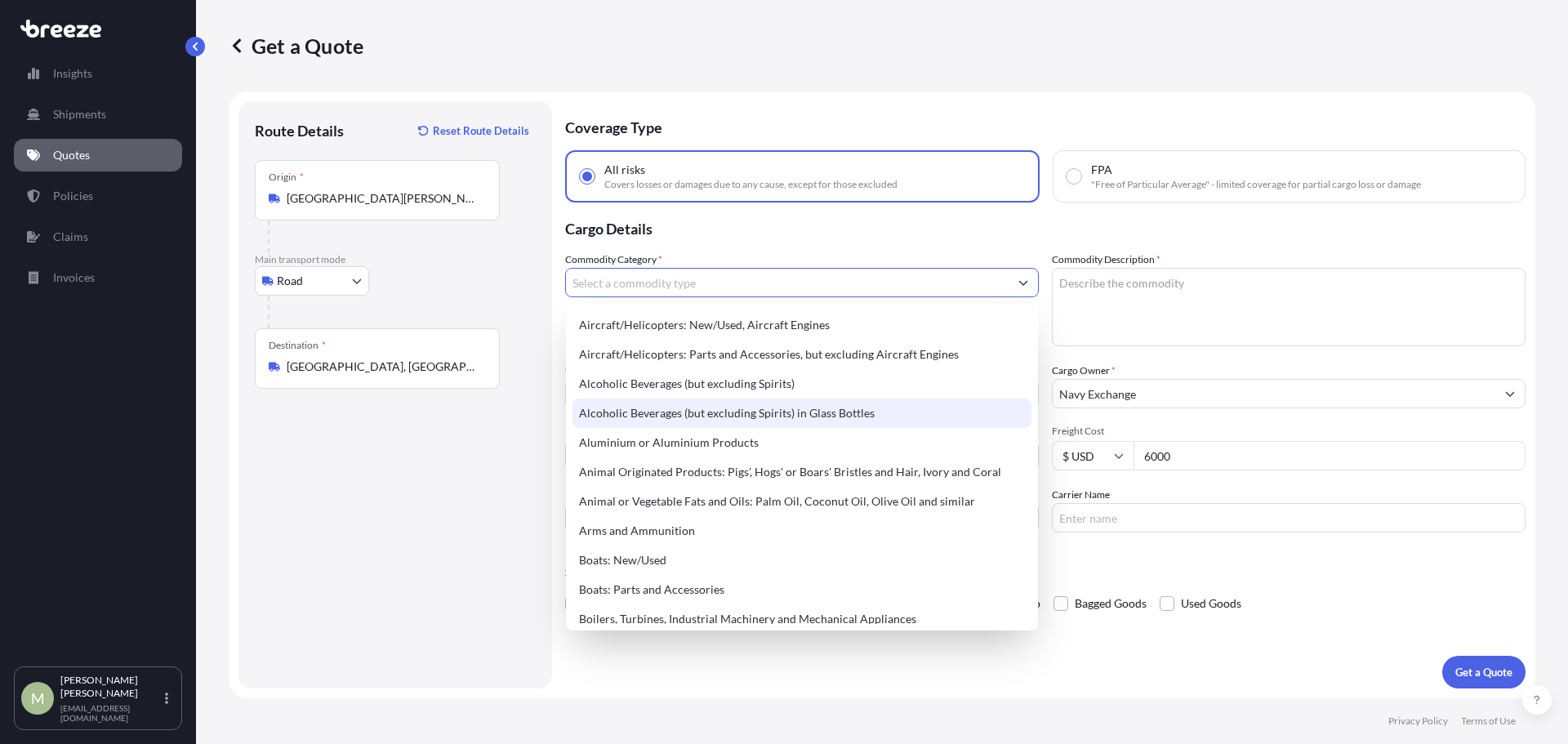
click at [723, 411] on div "Alcoholic Beverages (but excluding Spirits) in Glass Bottles" at bounding box center [802, 412] width 459 height 29
type input "Alcoholic Beverages (but excluding Spirits) in Glass Bottles"
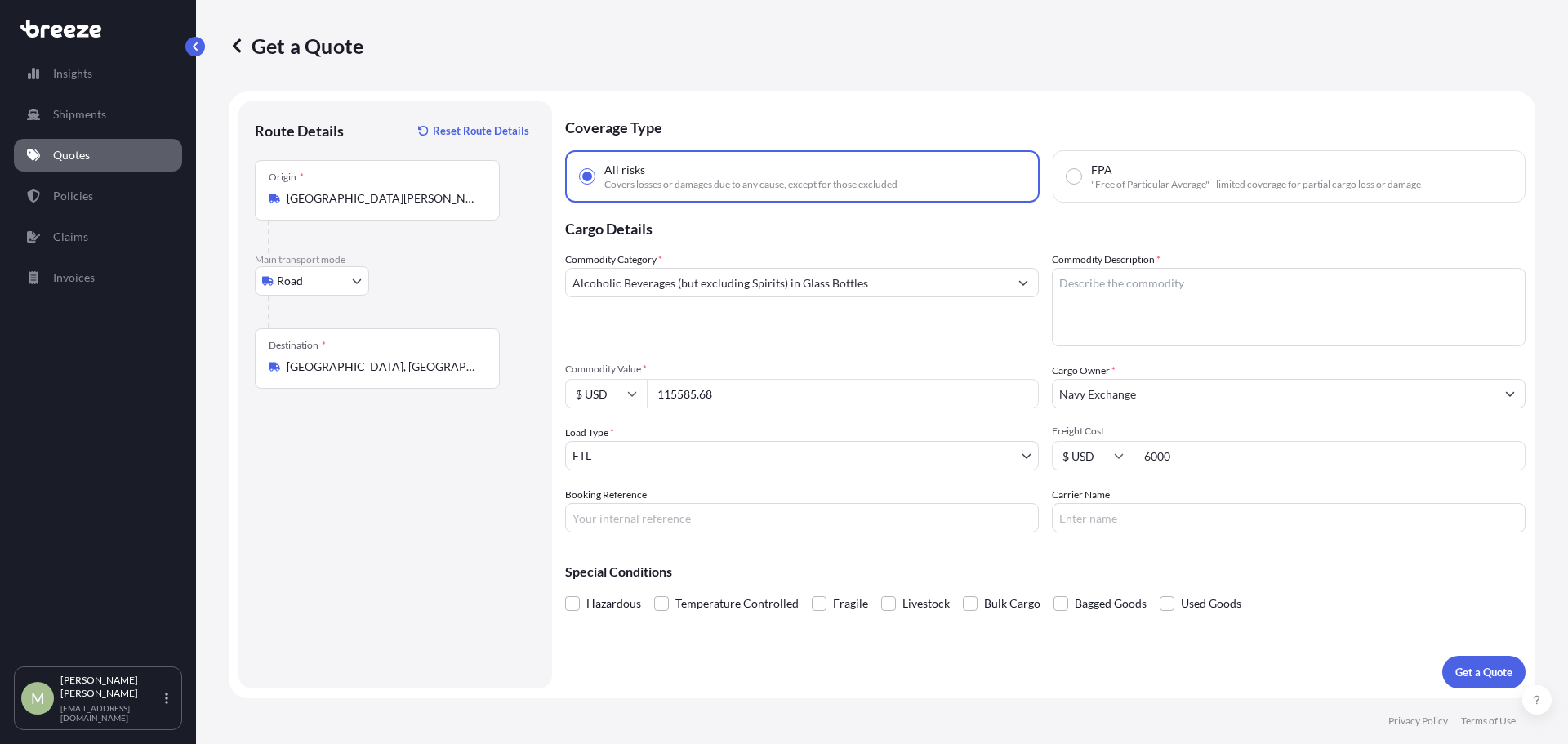
drag, startPoint x: 1201, startPoint y: 308, endPoint x: 1198, endPoint y: 298, distance: 10.4
click at [1201, 308] on textarea "Commodity Description *" at bounding box center [1288, 307] width 474 height 78
paste textarea "is antifreeze, pet supplies, footwear, grills & accessories, health & beauty pr…"
click at [1071, 276] on textarea "is antifreeze, pet supplies, footwear, grills & accessories, health & beauty pr…" at bounding box center [1288, 307] width 474 height 78
click at [1077, 283] on textarea "is antifreeze, pet supplies, footwear, grills & accessories, health & beauty pr…" at bounding box center [1288, 307] width 474 height 78
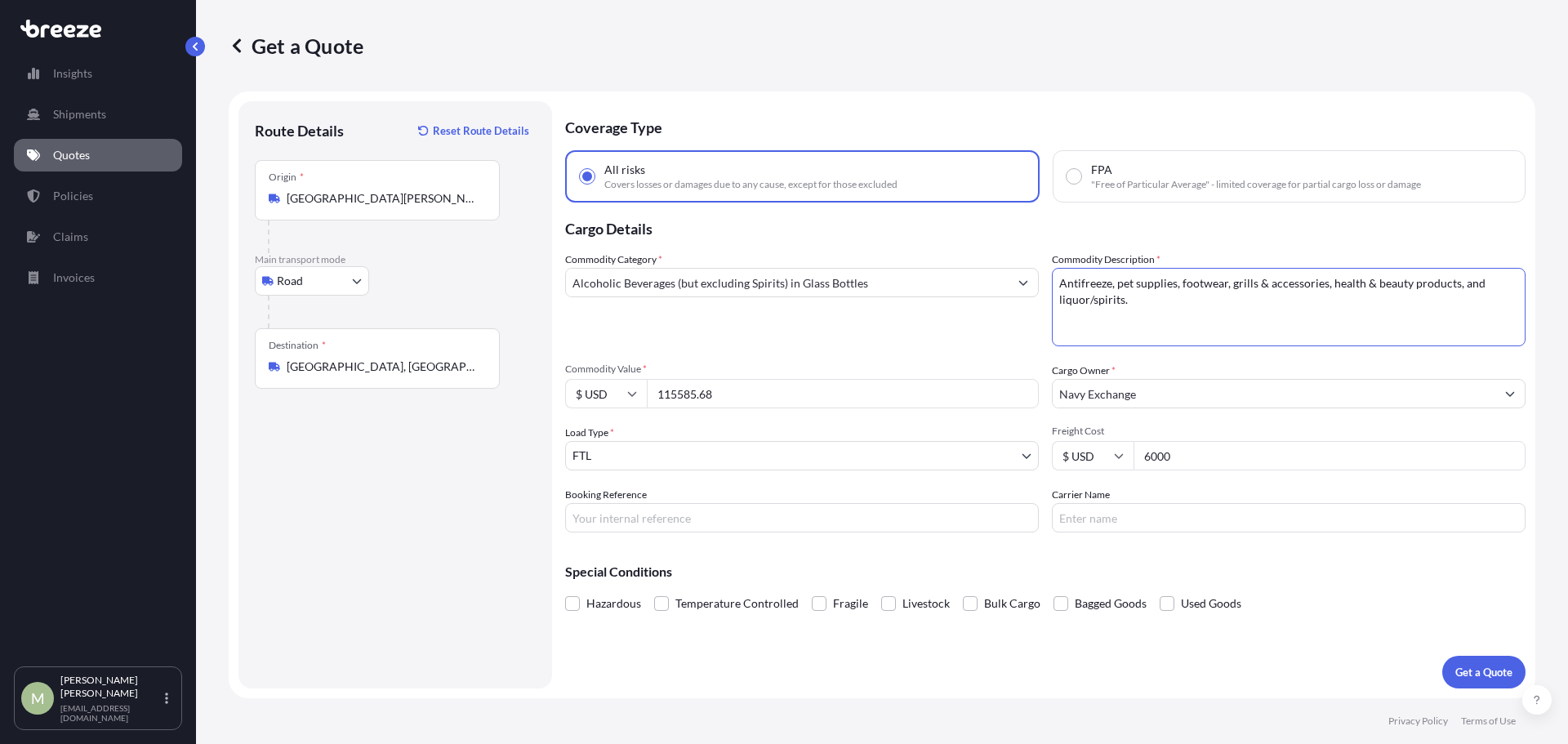
click at [1162, 304] on textarea "Antifreeze, pet supplies, footwear, grills & accessories, health & beauty produ…" at bounding box center [1288, 307] width 474 height 78
type textarea "Antifreeze, pet supplies, footwear, grills & accessories, health & beauty produ…"
click at [1493, 674] on p "Get a Quote" at bounding box center [1484, 672] width 57 height 16
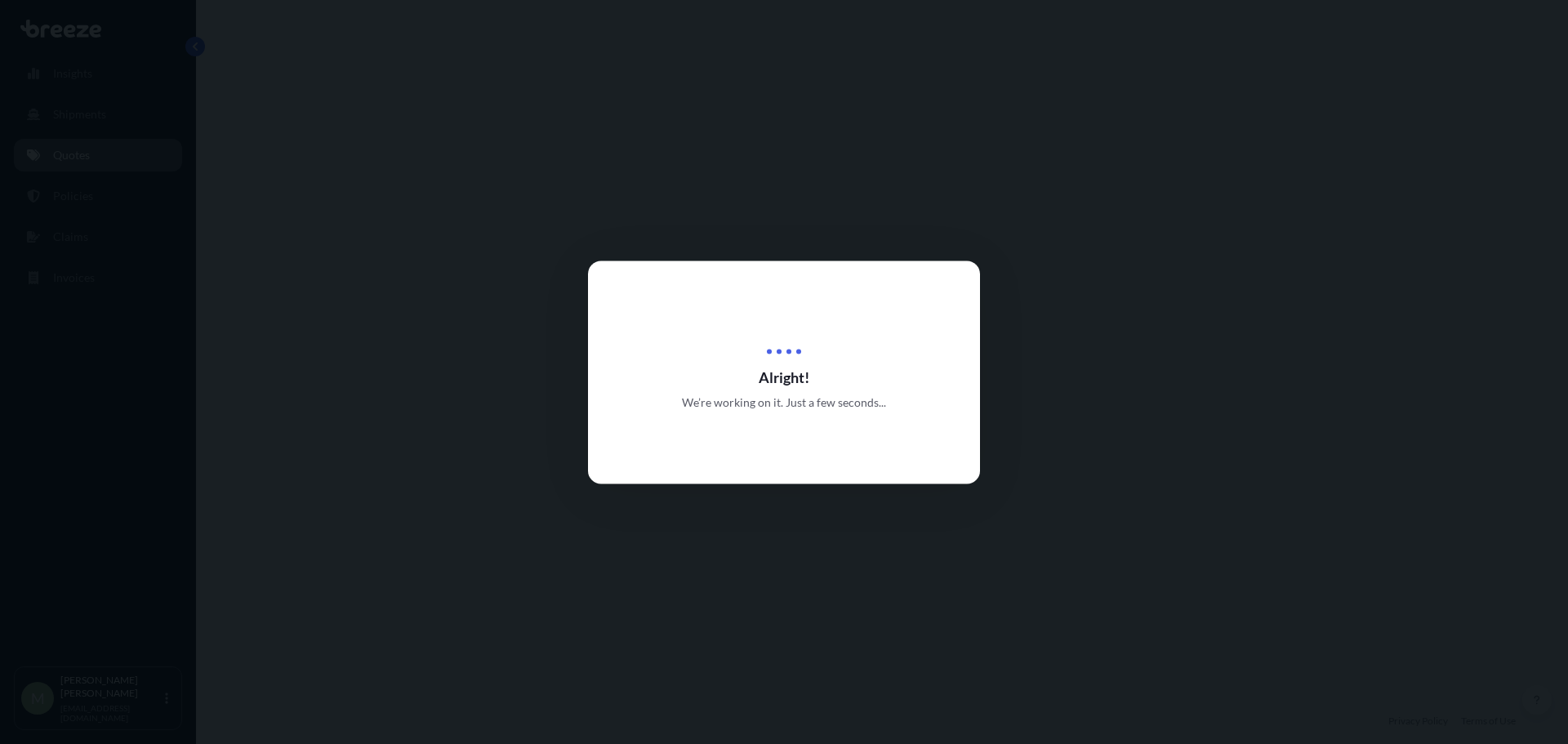
select select "Road"
select select "2"
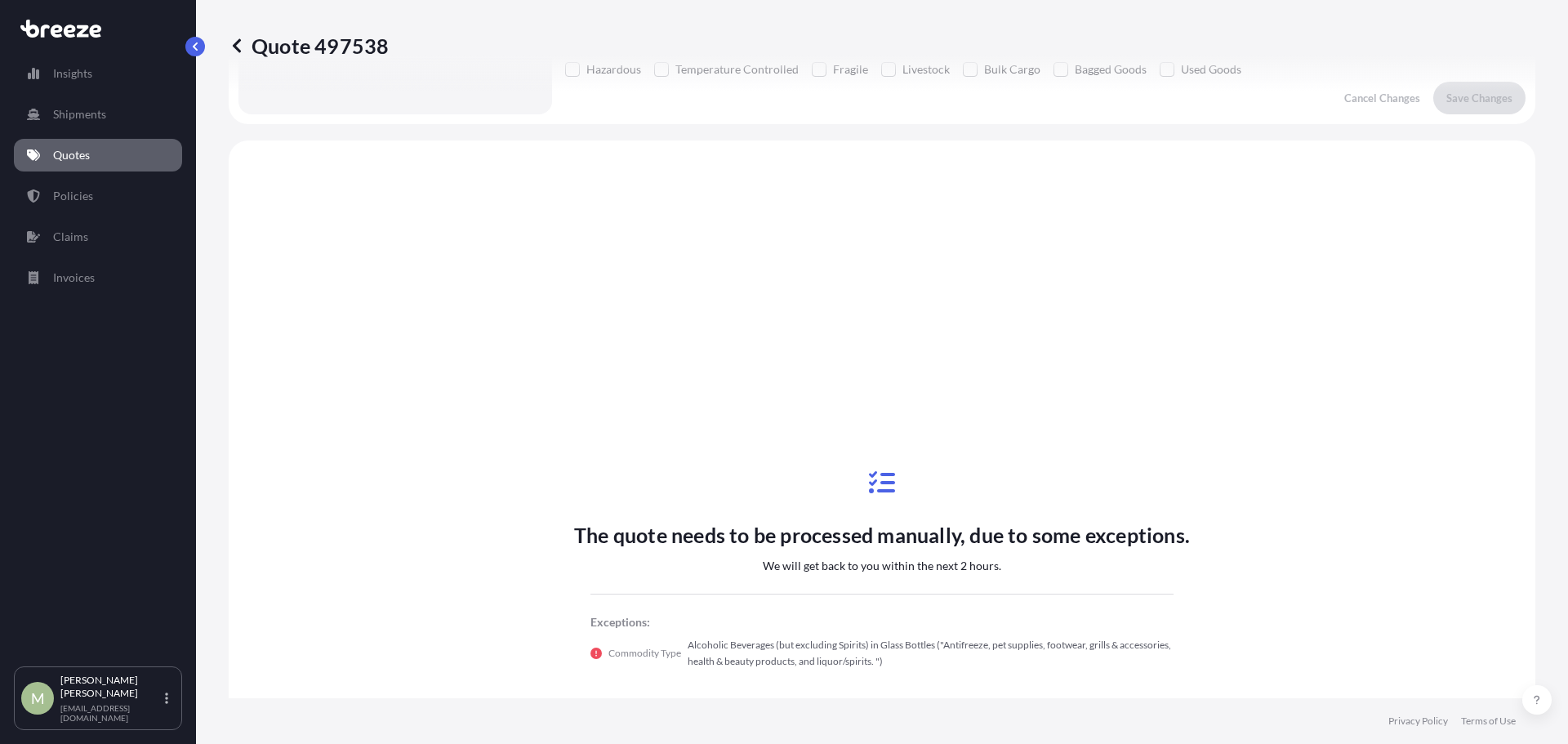
scroll to position [593, 0]
